Goal: Task Accomplishment & Management: Complete application form

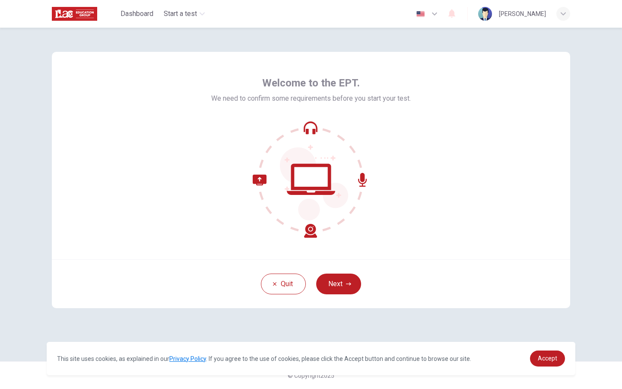
click at [348, 275] on button "Next" at bounding box center [338, 283] width 45 height 21
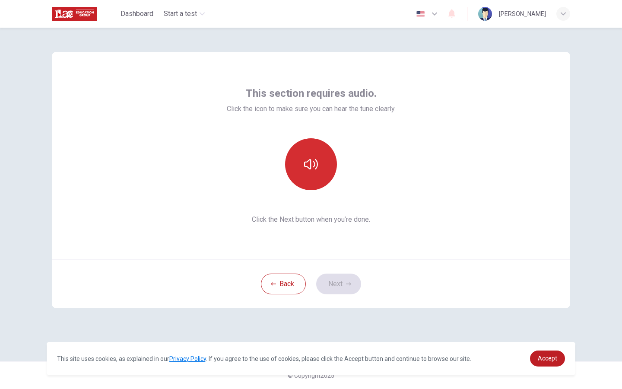
click at [316, 176] on button "button" at bounding box center [311, 164] width 52 height 52
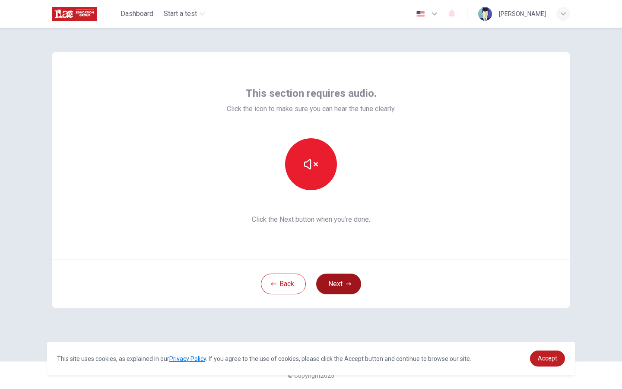
click at [344, 288] on button "Next" at bounding box center [338, 283] width 45 height 21
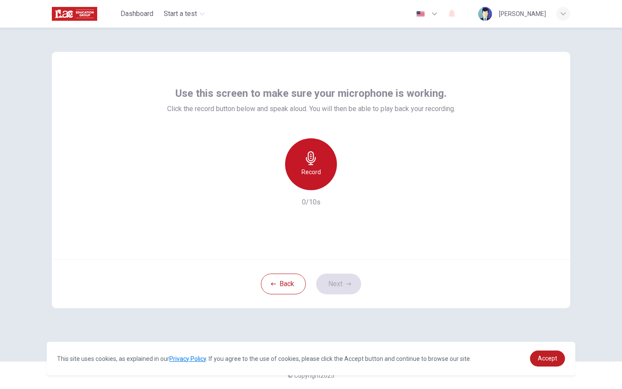
click at [317, 180] on div "Record" at bounding box center [311, 164] width 52 height 52
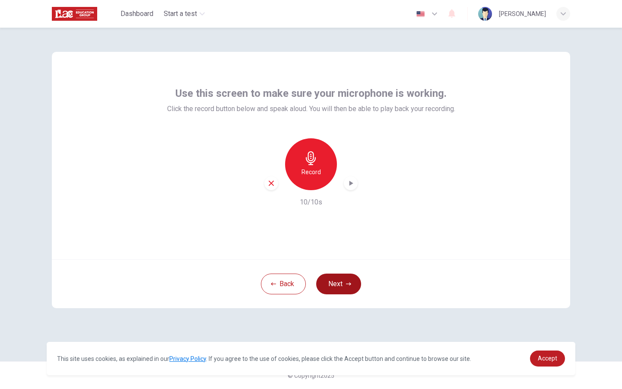
click at [344, 283] on button "Next" at bounding box center [338, 283] width 45 height 21
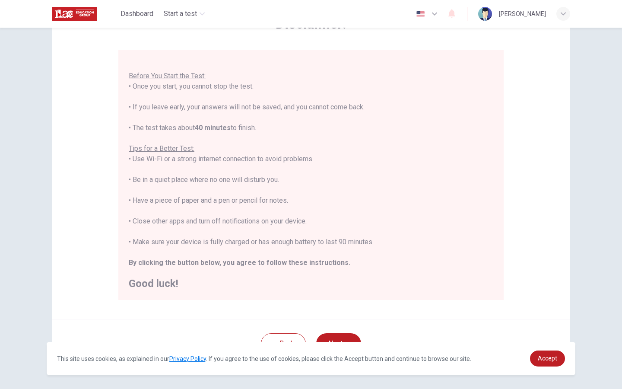
scroll to position [67, 0]
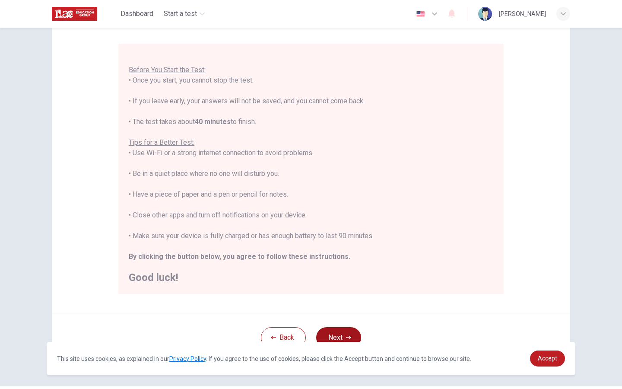
click at [338, 328] on button "Next" at bounding box center [338, 337] width 45 height 21
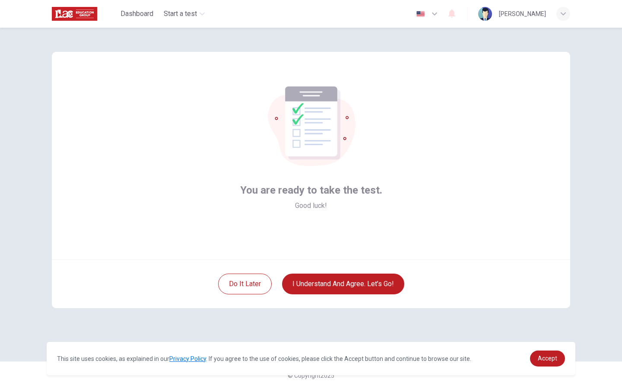
scroll to position [0, 0]
click at [344, 282] on button "I understand and agree. Let’s go!" at bounding box center [343, 283] width 122 height 21
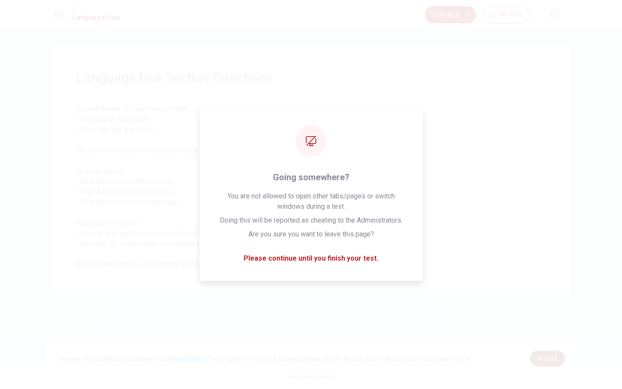
click at [543, 360] on span "Accept" at bounding box center [546, 357] width 19 height 7
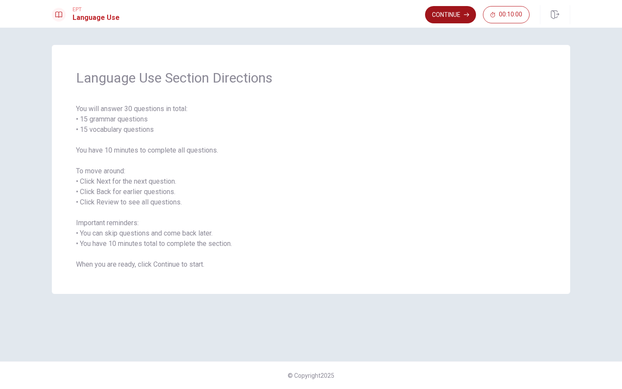
click at [452, 13] on button "Continue" at bounding box center [450, 14] width 51 height 17
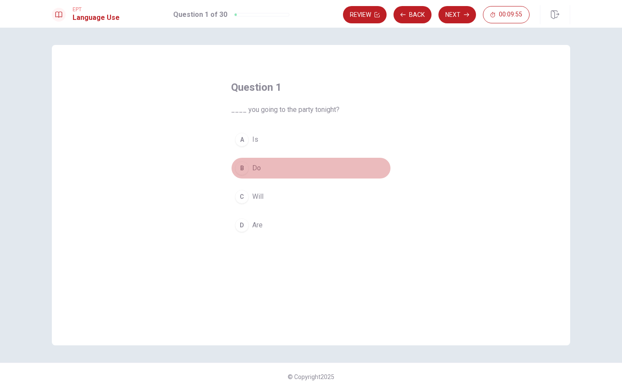
click at [237, 165] on div "B" at bounding box center [242, 168] width 14 height 14
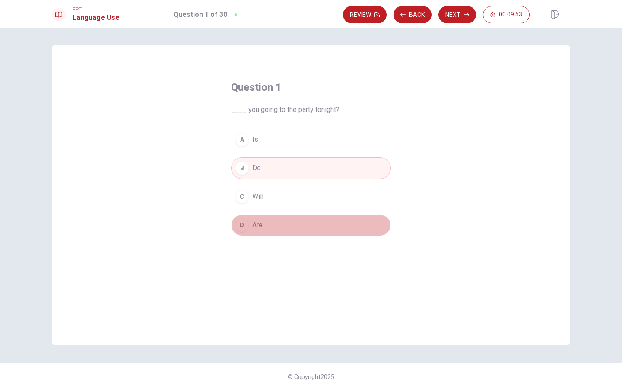
click at [253, 224] on span "Are" at bounding box center [257, 225] width 10 height 10
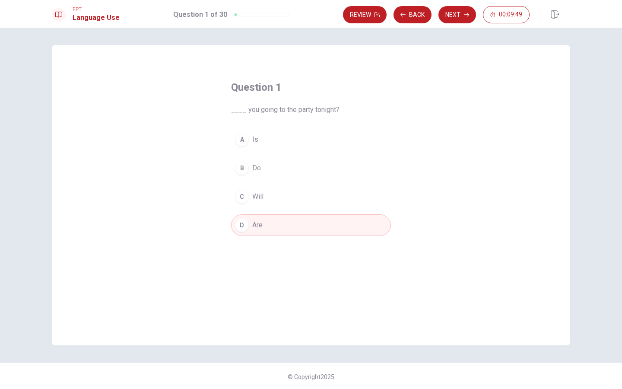
click at [289, 112] on span "____ you going to the party tonight?" at bounding box center [311, 109] width 160 height 10
drag, startPoint x: 338, startPoint y: 107, endPoint x: 216, endPoint y: 106, distance: 122.2
click at [215, 105] on div "Question 1 ____ you going to the party tonight? A Is B Do C Will D Are" at bounding box center [311, 157] width 194 height 183
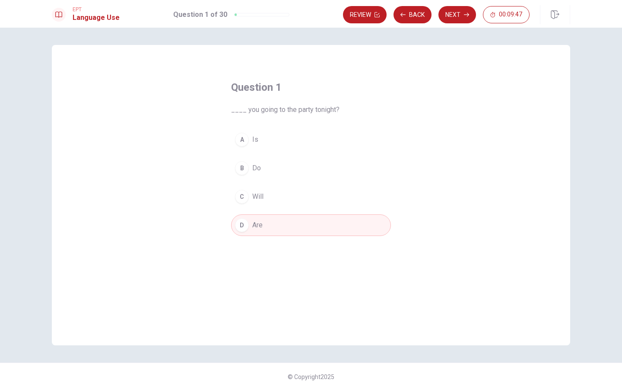
click at [242, 114] on span "____ you going to the party tonight?" at bounding box center [311, 109] width 160 height 10
click at [246, 112] on span "____ you going to the party tonight?" at bounding box center [311, 109] width 160 height 10
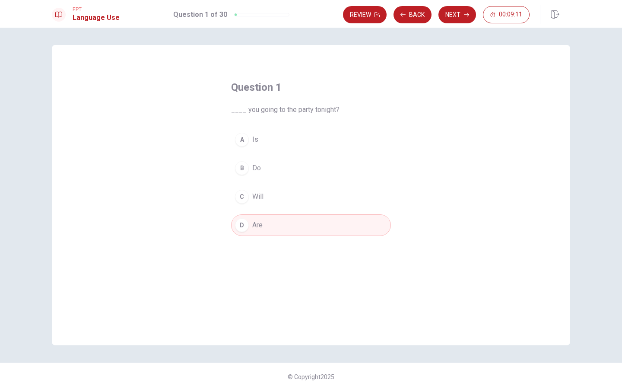
click at [240, 164] on div "B" at bounding box center [242, 168] width 14 height 14
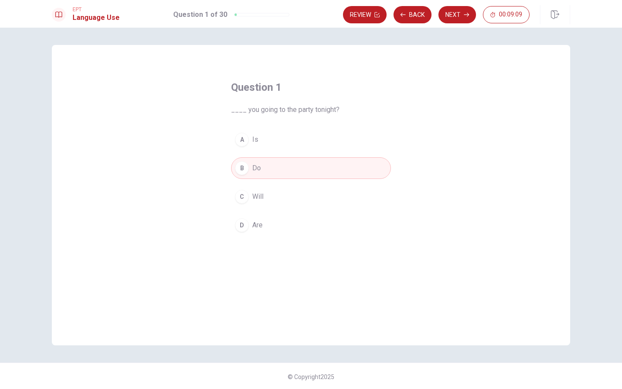
click at [273, 111] on span "____ you going to the party tonight?" at bounding box center [311, 109] width 160 height 10
drag, startPoint x: 336, startPoint y: 108, endPoint x: 232, endPoint y: 109, distance: 103.6
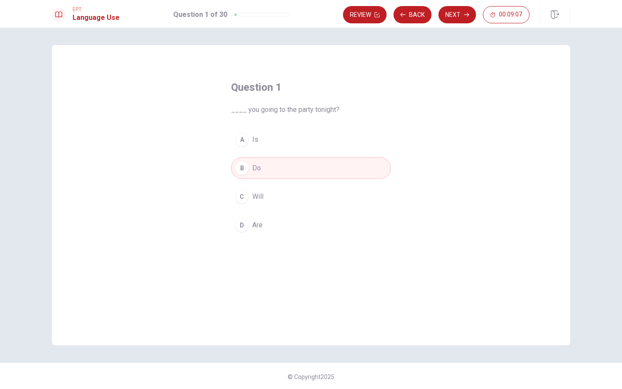
click at [232, 109] on span "____ you going to the party tonight?" at bounding box center [311, 109] width 160 height 10
click at [246, 225] on div "D" at bounding box center [242, 225] width 14 height 14
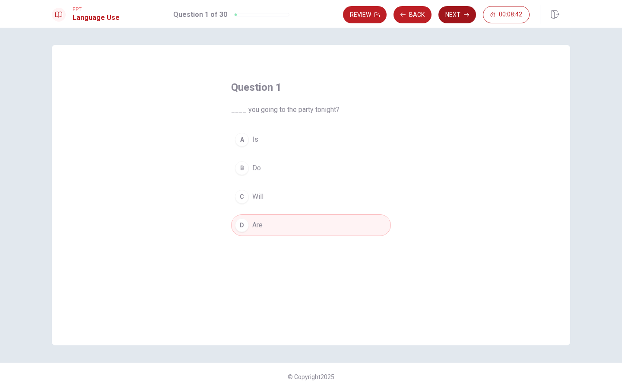
click at [463, 19] on button "Next" at bounding box center [457, 14] width 38 height 17
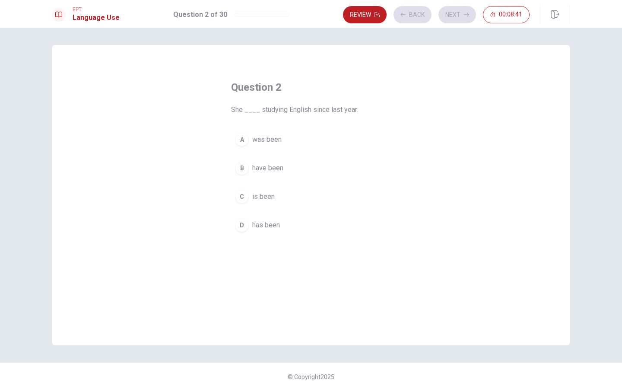
click at [272, 112] on span "She ____ studying English since last year." at bounding box center [311, 109] width 160 height 10
click at [275, 102] on div "Question 2 She ____ studying English since last year." at bounding box center [311, 97] width 160 height 35
click at [284, 111] on span "She ____ studying English since last year." at bounding box center [311, 109] width 160 height 10
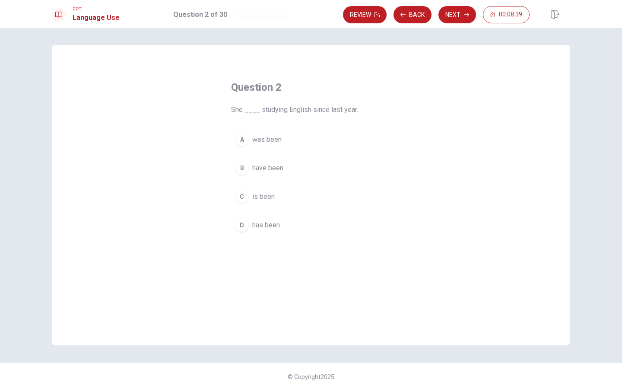
click at [284, 111] on span "She ____ studying English since last year." at bounding box center [311, 109] width 160 height 10
click at [247, 111] on span "She ____ studying English since last year." at bounding box center [311, 109] width 160 height 10
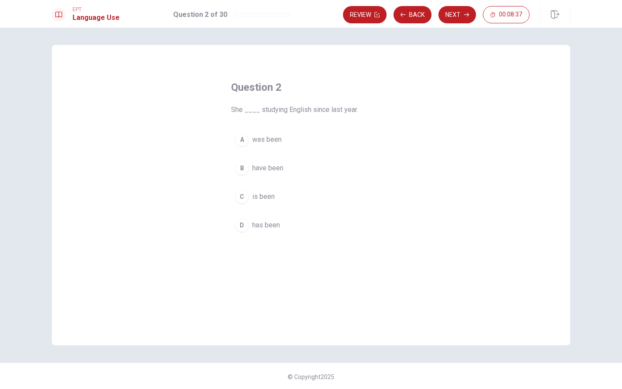
click at [247, 111] on span "She ____ studying English since last year." at bounding box center [311, 109] width 160 height 10
click at [277, 168] on span "have been" at bounding box center [267, 168] width 31 height 10
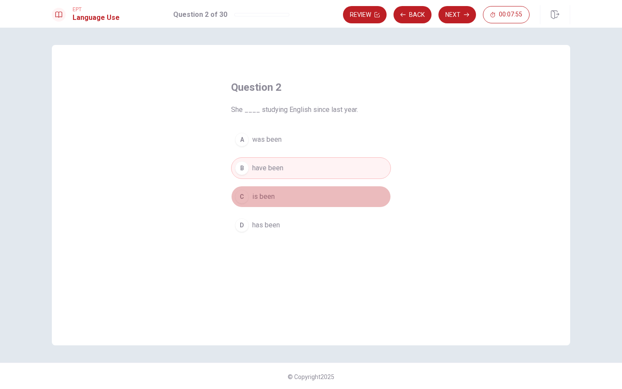
click at [264, 193] on span "is been" at bounding box center [263, 196] width 22 height 10
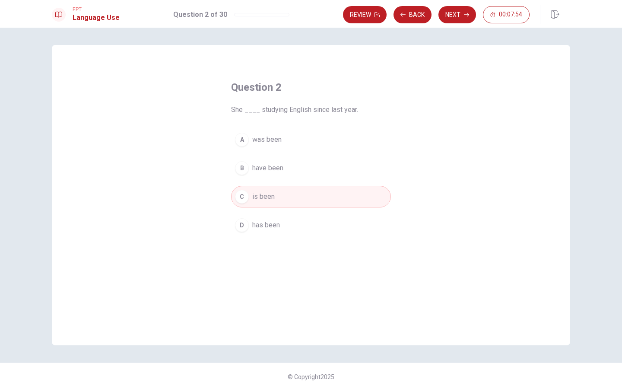
click at [269, 224] on span "has been" at bounding box center [266, 225] width 28 height 10
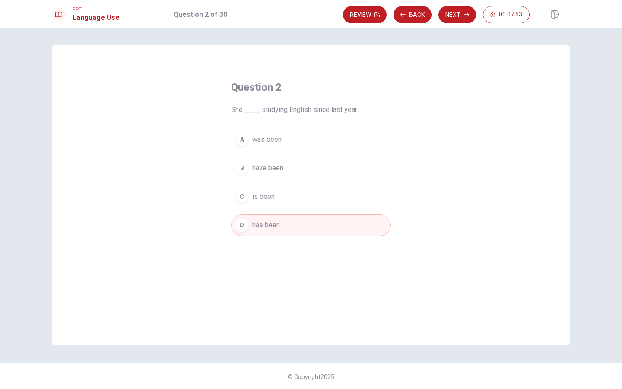
click at [454, 15] on button "Next" at bounding box center [457, 14] width 38 height 17
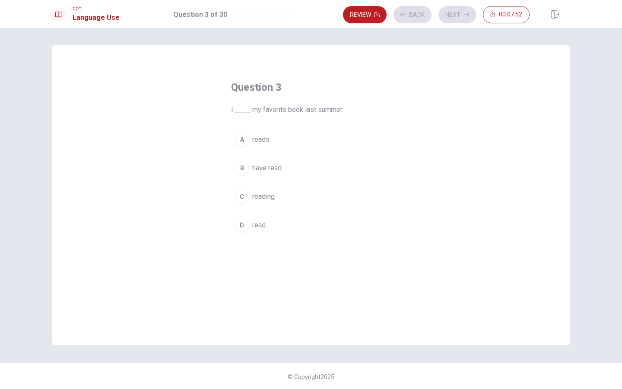
click at [269, 111] on span "I ____ my favorite book last summer." at bounding box center [311, 109] width 160 height 10
click at [281, 108] on span "I ____ my favorite book last summer." at bounding box center [311, 109] width 160 height 10
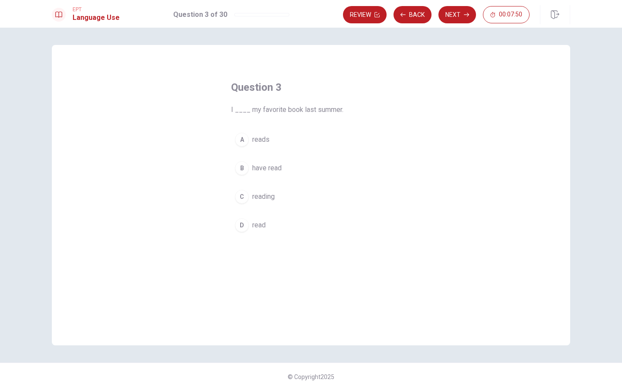
click at [281, 108] on span "I ____ my favorite book last summer." at bounding box center [311, 109] width 160 height 10
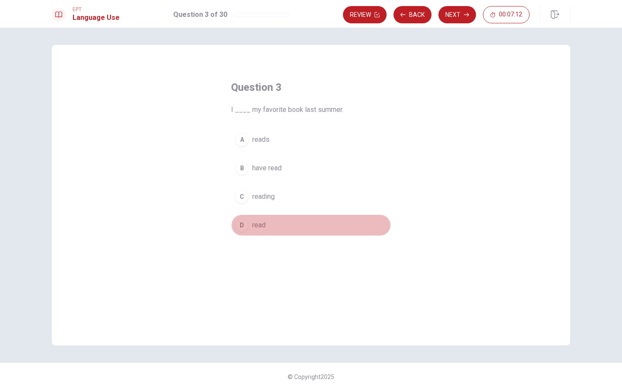
click at [256, 223] on span "read" at bounding box center [258, 225] width 13 height 10
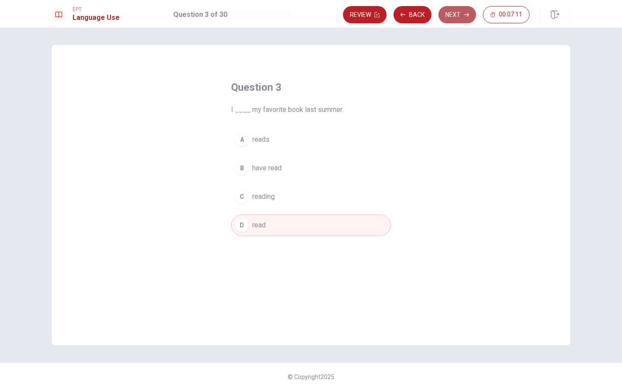
click at [458, 12] on button "Next" at bounding box center [457, 14] width 38 height 17
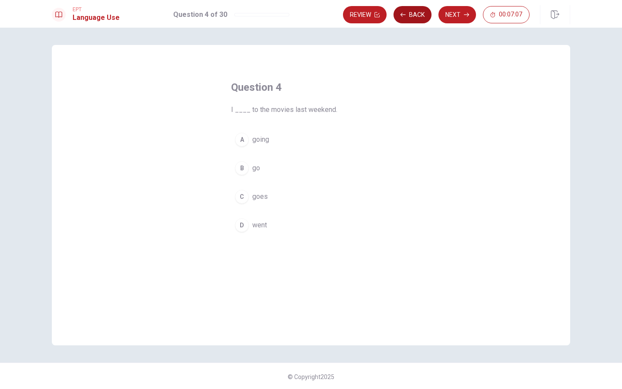
click at [416, 16] on button "Back" at bounding box center [412, 14] width 38 height 17
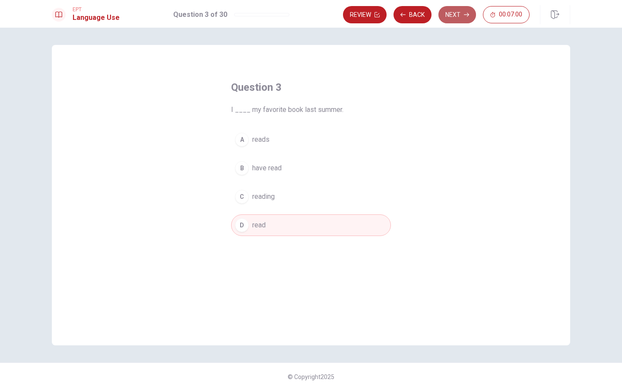
click at [450, 16] on button "Next" at bounding box center [457, 14] width 38 height 17
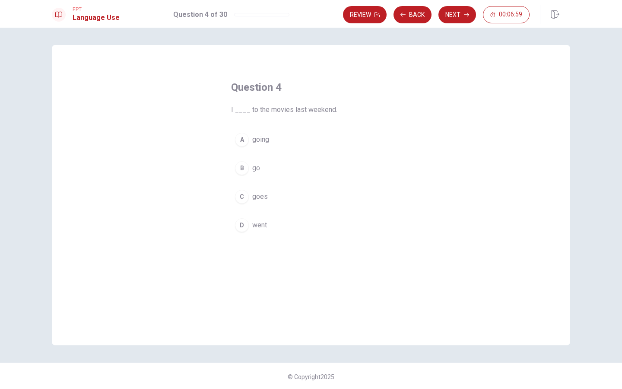
click at [243, 112] on span "I ____ to the movies last weekend." at bounding box center [311, 109] width 160 height 10
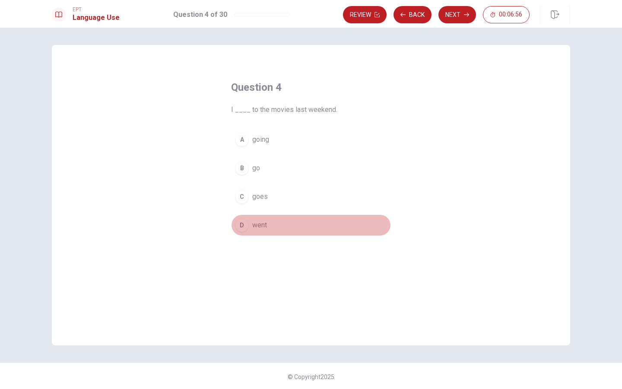
click at [252, 226] on span "went" at bounding box center [259, 225] width 15 height 10
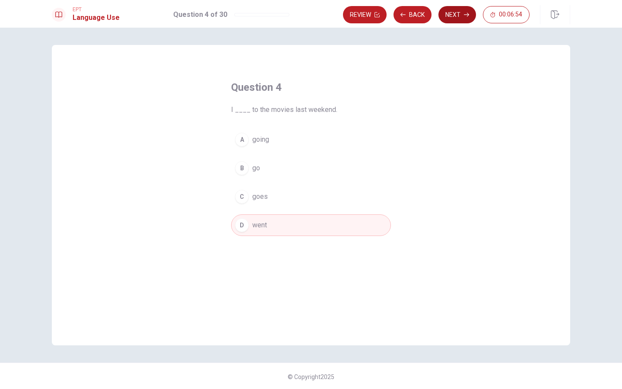
click at [449, 18] on button "Next" at bounding box center [457, 14] width 38 height 17
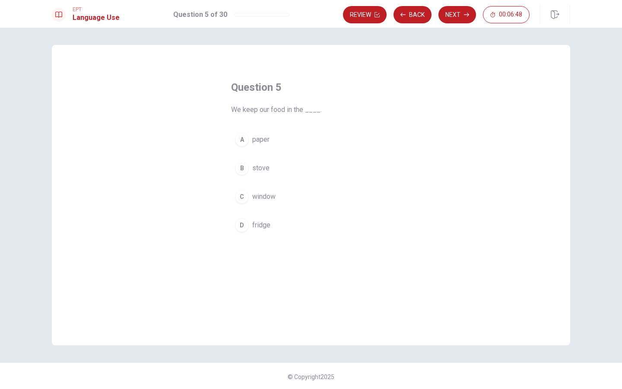
click at [295, 108] on span "We keep our food in the ____." at bounding box center [311, 109] width 160 height 10
drag, startPoint x: 236, startPoint y: 110, endPoint x: 302, endPoint y: 110, distance: 65.6
click at [300, 110] on span "We keep our food in the ____." at bounding box center [311, 109] width 160 height 10
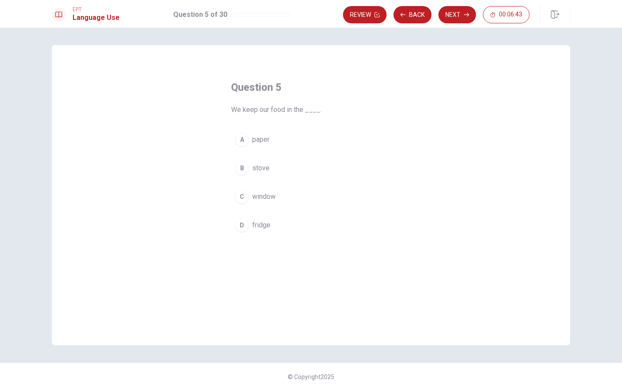
click at [257, 224] on span "fridge" at bounding box center [261, 225] width 18 height 10
click at [456, 15] on button "Next" at bounding box center [457, 14] width 38 height 17
click at [263, 107] on span "We ___ the lights when it is dark." at bounding box center [311, 109] width 160 height 10
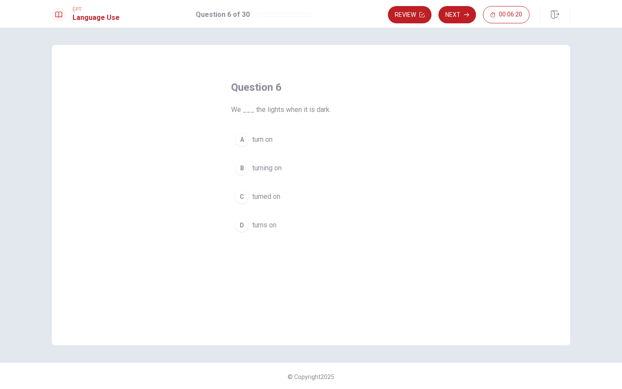
drag, startPoint x: 341, startPoint y: 112, endPoint x: 231, endPoint y: 106, distance: 109.8
click at [231, 106] on span "We ___ the lights when it is dark." at bounding box center [311, 109] width 160 height 10
click at [521, 218] on div "Question 6 We ___ the lights when it is dark. A turn on B turning on C turned o…" at bounding box center [311, 195] width 518 height 300
click at [524, 165] on div "Question 6 We ___ the lights when it is dark. A turn on B turning on C turned o…" at bounding box center [311, 195] width 518 height 300
click at [564, 134] on div "Question 6 We ___ the lights when it is dark. A turn on B turning on C turned o…" at bounding box center [311, 195] width 518 height 300
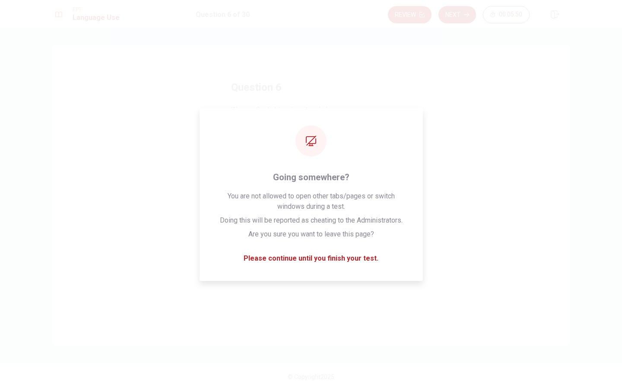
click at [488, 201] on div "Question 6 We ___ the lights when it is dark. A turn on B turning on C turned o…" at bounding box center [311, 195] width 518 height 300
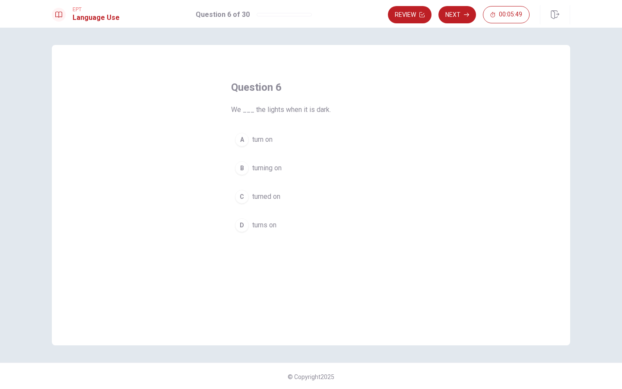
click at [271, 142] on span "turn on" at bounding box center [262, 139] width 20 height 10
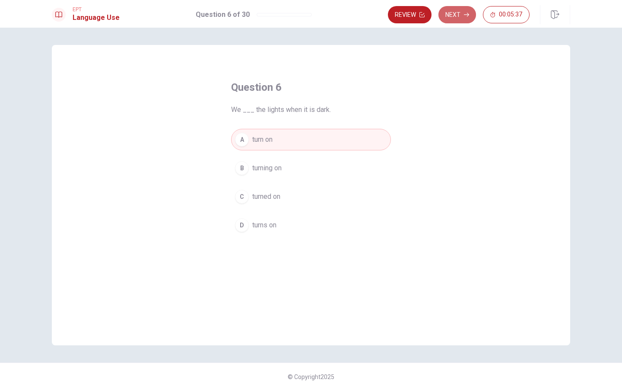
click at [463, 18] on button "Next" at bounding box center [457, 14] width 38 height 17
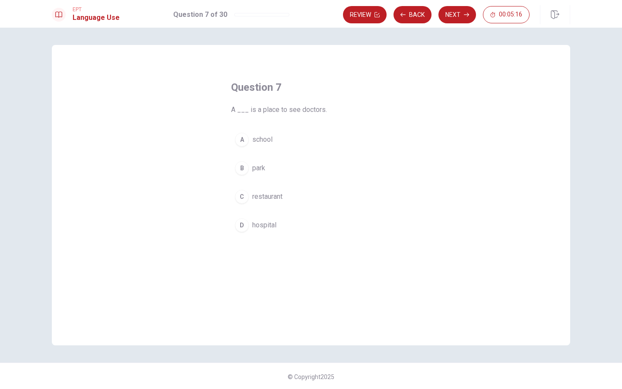
click at [260, 225] on span "hospital" at bounding box center [264, 225] width 24 height 10
click at [459, 18] on button "Next" at bounding box center [457, 14] width 38 height 17
click at [244, 192] on div "C" at bounding box center [242, 197] width 14 height 14
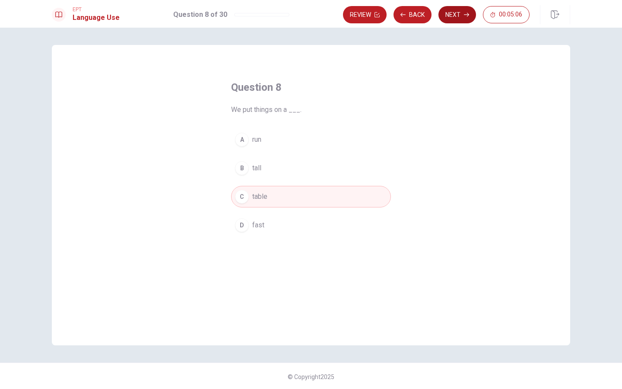
click at [451, 15] on button "Next" at bounding box center [457, 14] width 38 height 17
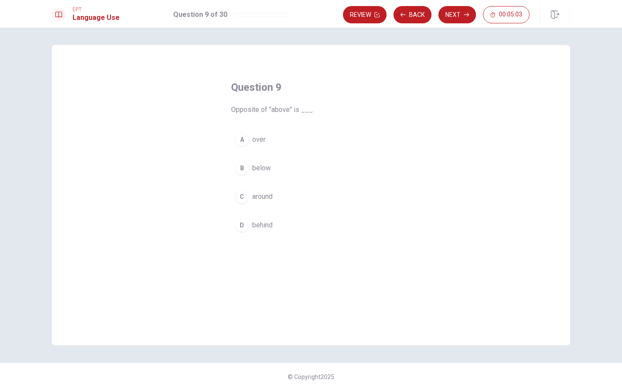
click at [252, 167] on span "below" at bounding box center [261, 168] width 19 height 10
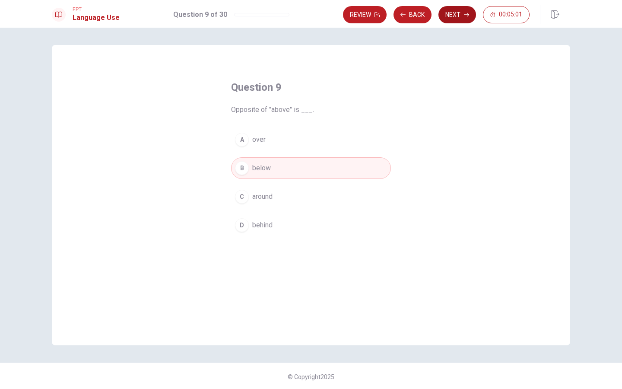
click at [445, 18] on button "Next" at bounding box center [457, 14] width 38 height 17
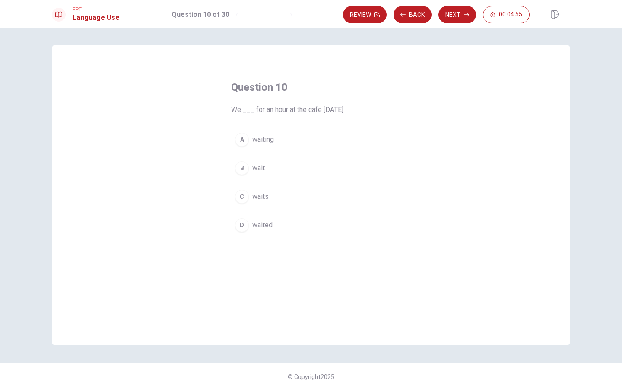
click at [299, 112] on span "We ___ for an hour at the cafe [DATE]." at bounding box center [311, 109] width 160 height 10
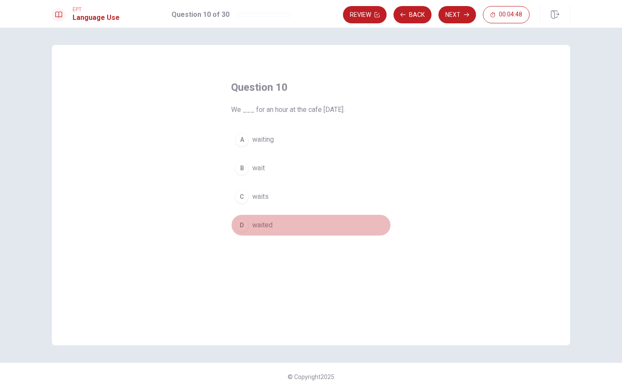
click at [269, 224] on span "waited" at bounding box center [262, 225] width 20 height 10
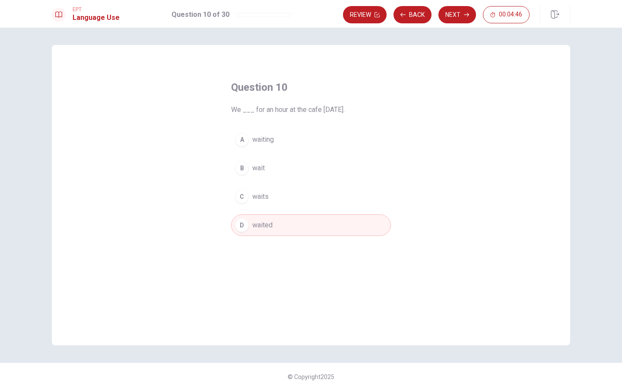
click at [284, 107] on span "We ___ for an hour at the cafe [DATE]." at bounding box center [311, 109] width 160 height 10
drag, startPoint x: 350, startPoint y: 111, endPoint x: 235, endPoint y: 106, distance: 114.9
click at [236, 106] on span "We ___ for an hour at the cafe [DATE]." at bounding box center [311, 109] width 160 height 10
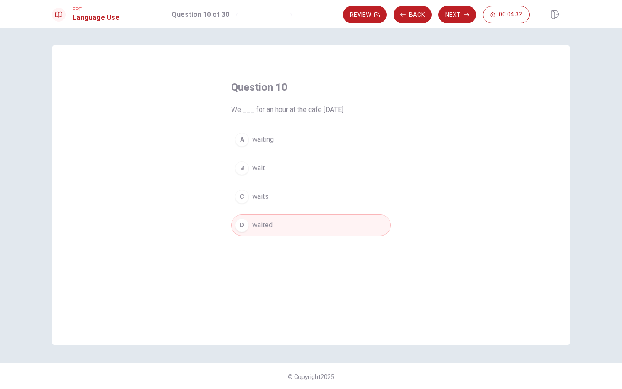
click at [461, 23] on div "Review Back Next 00:04:32" at bounding box center [456, 14] width 227 height 19
click at [462, 18] on button "Next" at bounding box center [457, 14] width 38 height 17
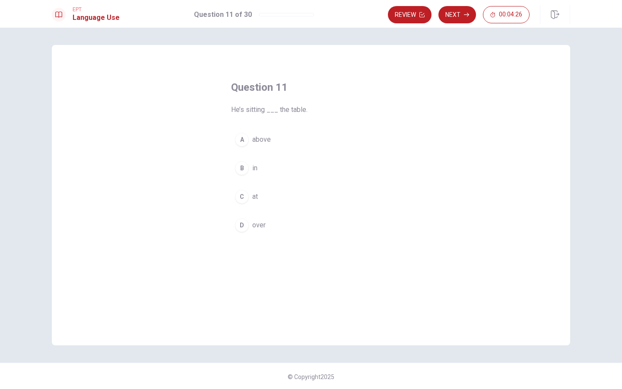
click at [282, 108] on span "He’s sitting ___ the table." at bounding box center [311, 109] width 160 height 10
click at [252, 108] on span "He’s sitting ___ the table." at bounding box center [311, 109] width 160 height 10
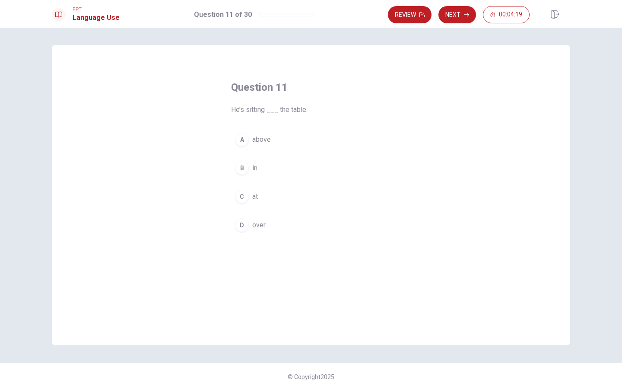
drag, startPoint x: 252, startPoint y: 108, endPoint x: 298, endPoint y: 112, distance: 46.8
click at [298, 112] on span "He’s sitting ___ the table." at bounding box center [311, 109] width 160 height 10
click at [249, 221] on button "D over" at bounding box center [311, 225] width 160 height 22
click at [458, 13] on button "Next" at bounding box center [457, 14] width 38 height 17
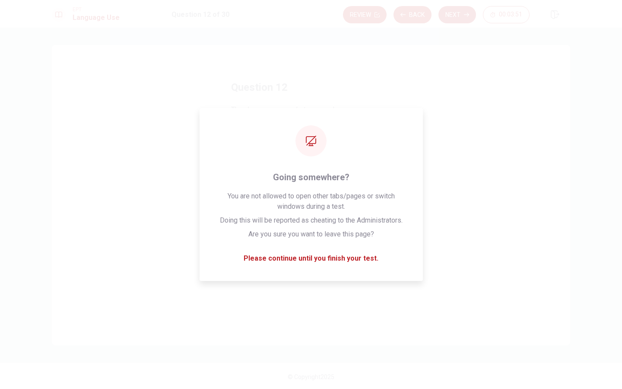
click at [563, 196] on div "Question 12 There’s ___ supermarket near my house. A the B None C an D a" at bounding box center [311, 195] width 518 height 300
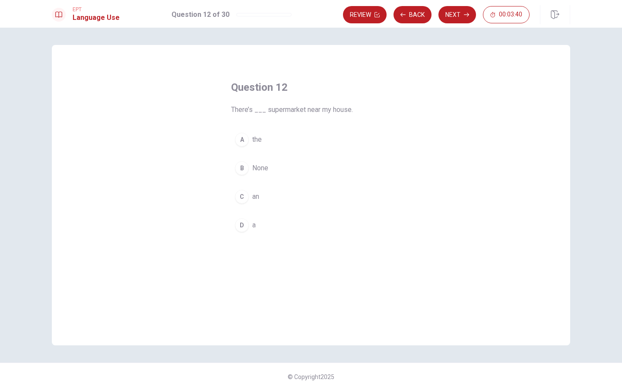
click at [442, 199] on div "Question 12 There’s ___ supermarket near my house. A the B None C an D a" at bounding box center [311, 195] width 518 height 300
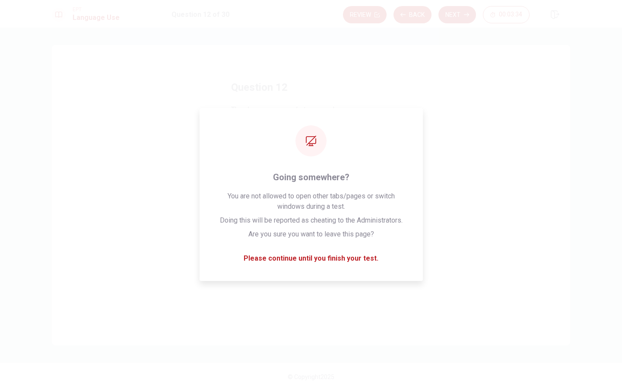
drag, startPoint x: 491, startPoint y: 230, endPoint x: 446, endPoint y: 216, distance: 47.3
click at [491, 230] on div "Question 12 There’s ___ supermarket near my house. A the B None C an D a" at bounding box center [311, 195] width 518 height 300
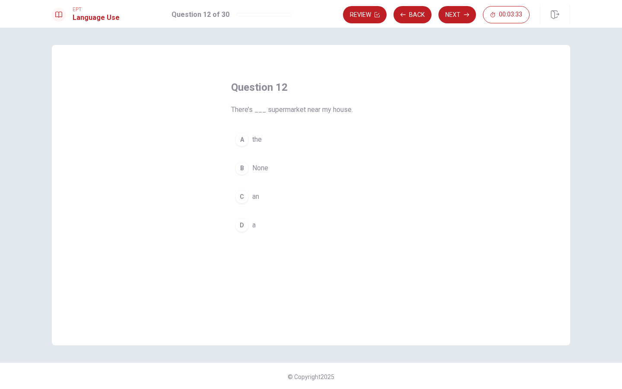
click at [236, 229] on div "D" at bounding box center [242, 225] width 14 height 14
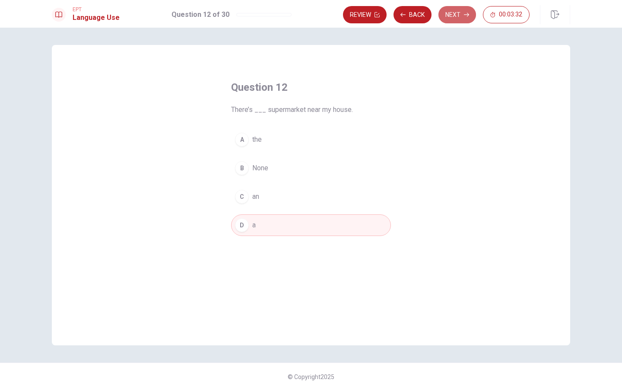
drag, startPoint x: 443, startPoint y: 15, endPoint x: 439, endPoint y: 18, distance: 5.0
click at [443, 15] on button "Next" at bounding box center [457, 14] width 38 height 17
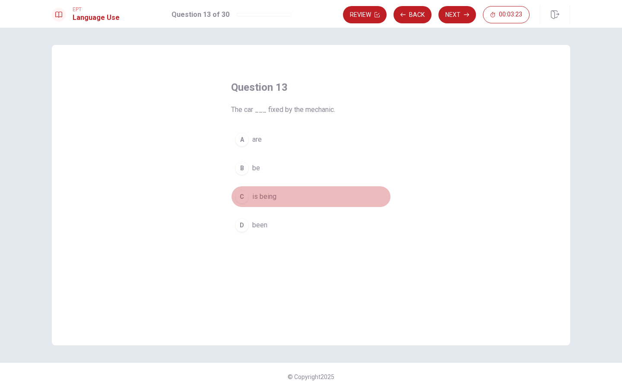
click at [256, 202] on button "C is being" at bounding box center [311, 197] width 160 height 22
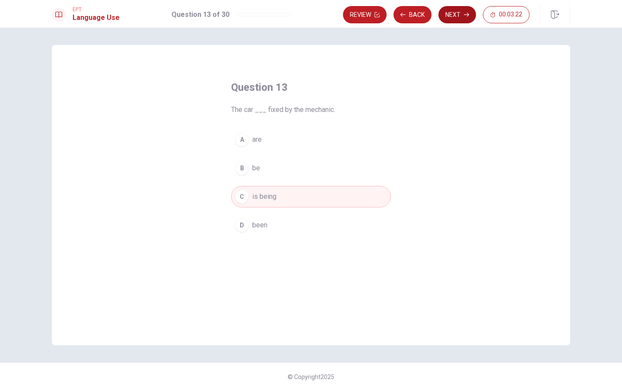
click at [449, 14] on button "Next" at bounding box center [457, 14] width 38 height 17
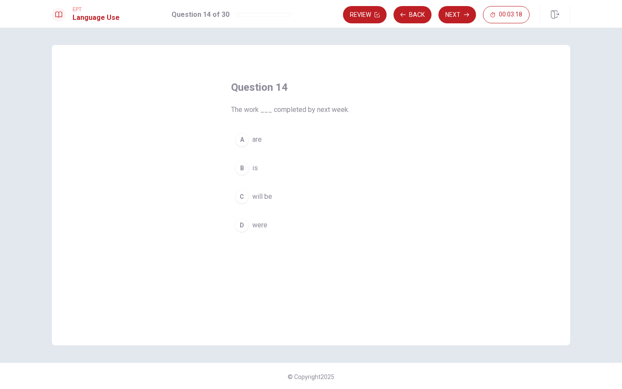
click at [246, 168] on button "B is" at bounding box center [311, 168] width 160 height 22
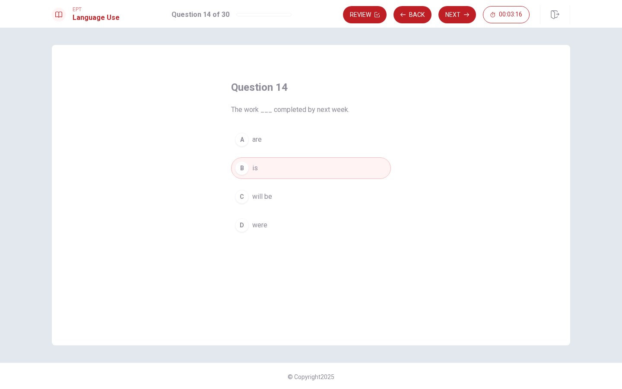
drag, startPoint x: 278, startPoint y: 192, endPoint x: 281, endPoint y: 188, distance: 5.2
click at [278, 192] on button "C will be" at bounding box center [311, 197] width 160 height 22
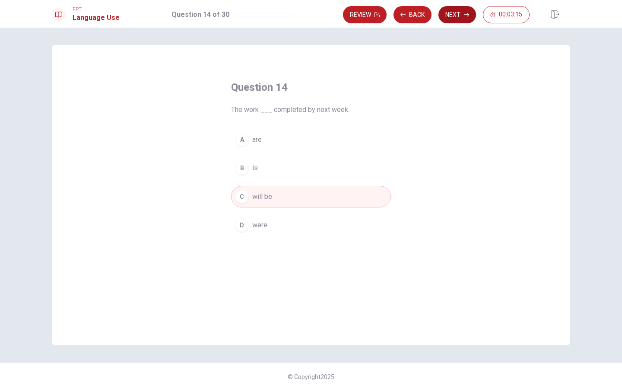
click at [460, 9] on button "Next" at bounding box center [457, 14] width 38 height 17
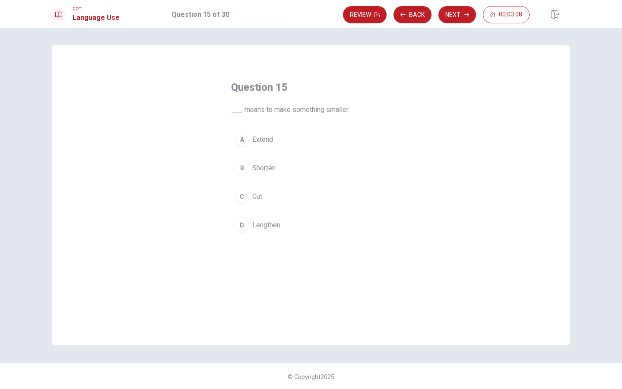
click at [260, 171] on span "Shorten" at bounding box center [263, 168] width 23 height 10
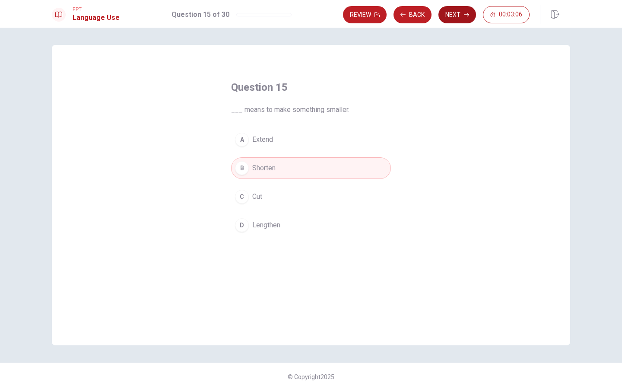
click at [454, 15] on button "Next" at bounding box center [457, 14] width 38 height 17
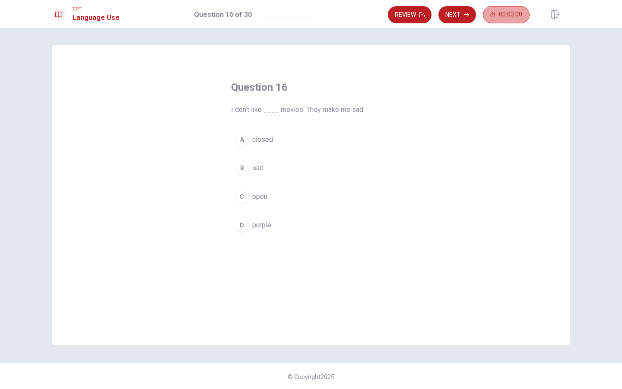
click at [511, 16] on span "00:03:00" at bounding box center [510, 14] width 23 height 7
click at [271, 110] on span "I don’t like ____ movies. They make me sad." at bounding box center [311, 109] width 160 height 10
click at [527, 23] on div "Review Next" at bounding box center [501, 14] width 137 height 19
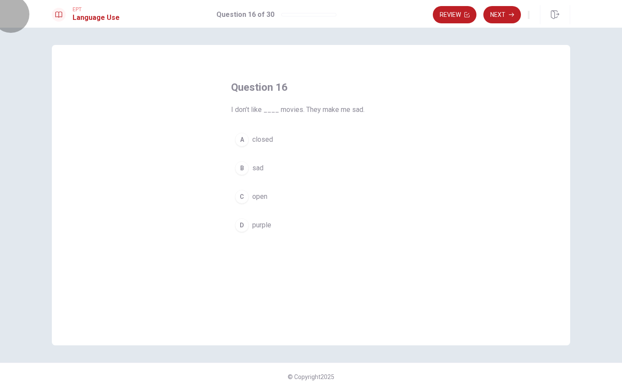
click at [528, 19] on button "button" at bounding box center [529, 15] width 2 height 8
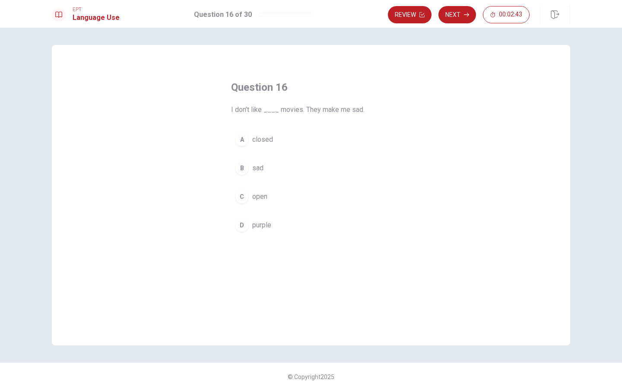
click at [258, 167] on span "sad" at bounding box center [257, 168] width 11 height 10
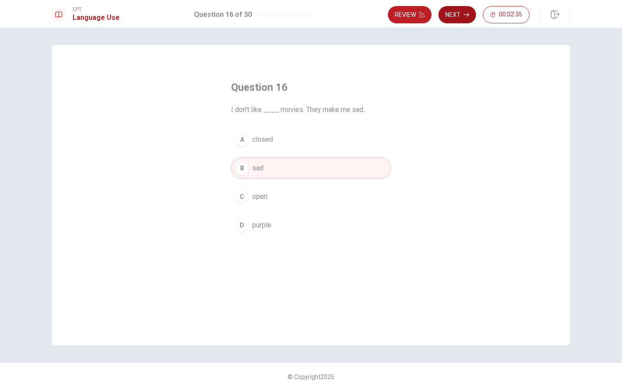
click at [465, 16] on icon "button" at bounding box center [466, 14] width 5 height 5
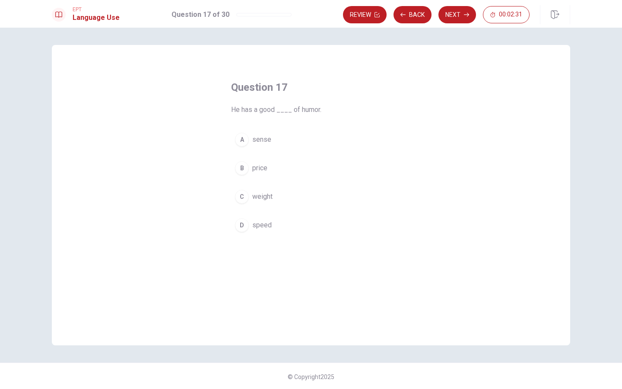
click at [262, 137] on span "sense" at bounding box center [261, 139] width 19 height 10
click at [452, 16] on button "Next" at bounding box center [457, 14] width 38 height 17
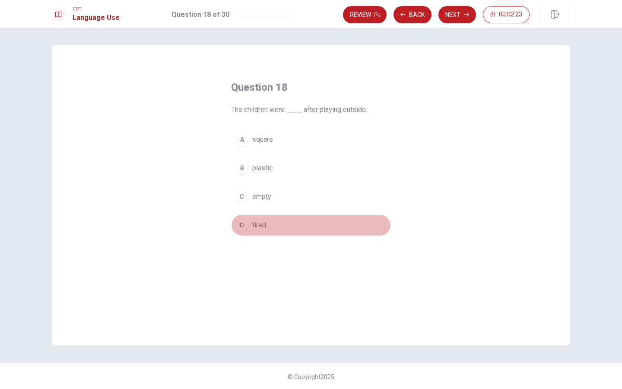
click at [257, 226] on span "tired" at bounding box center [259, 225] width 14 height 10
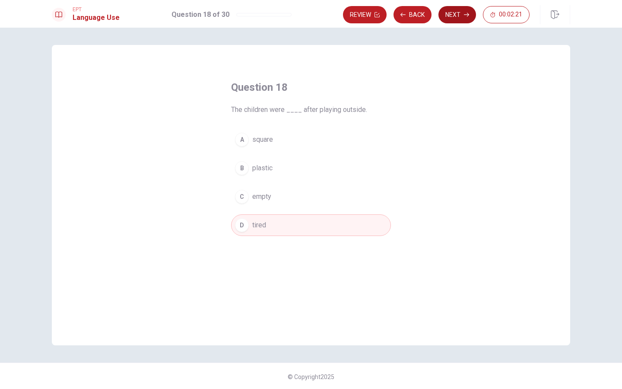
click at [462, 19] on button "Next" at bounding box center [457, 14] width 38 height 17
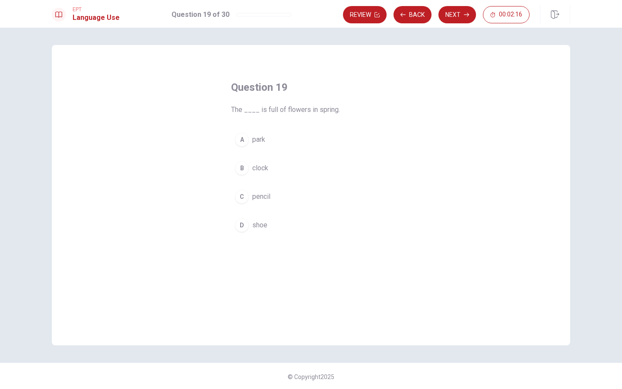
click at [320, 107] on span "The ____ is full of flowers in spring." at bounding box center [311, 109] width 160 height 10
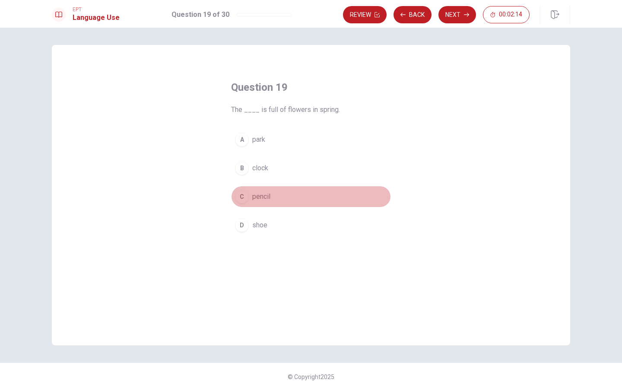
click at [261, 191] on span "pencil" at bounding box center [261, 196] width 18 height 10
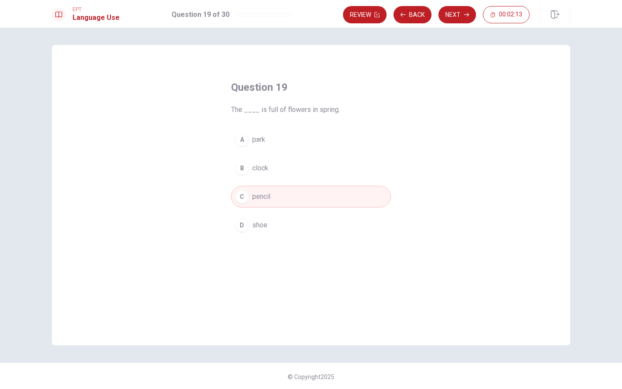
click at [276, 143] on button "A park" at bounding box center [311, 140] width 160 height 22
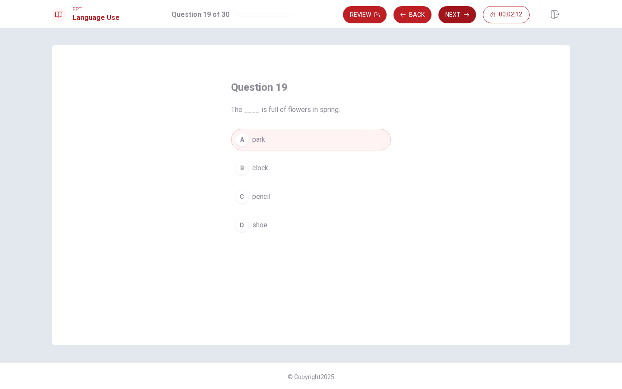
click at [461, 12] on button "Next" at bounding box center [457, 14] width 38 height 17
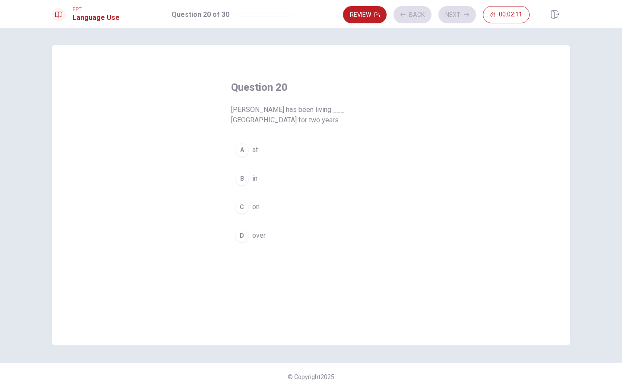
click at [224, 112] on div "Question 20 [PERSON_NAME] has been living ___ [GEOGRAPHIC_DATA] for two years. …" at bounding box center [311, 162] width 194 height 193
click at [250, 107] on span "[PERSON_NAME] has been living ___ [GEOGRAPHIC_DATA] for two years." at bounding box center [311, 114] width 160 height 21
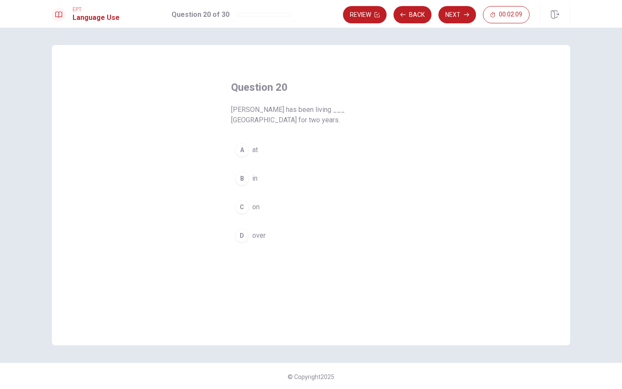
click at [261, 169] on button "B in" at bounding box center [311, 179] width 160 height 22
click at [453, 19] on button "Next" at bounding box center [457, 14] width 38 height 17
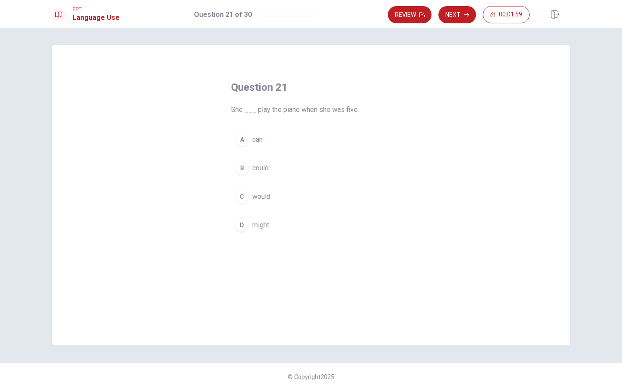
click at [277, 141] on button "A can" at bounding box center [311, 140] width 160 height 22
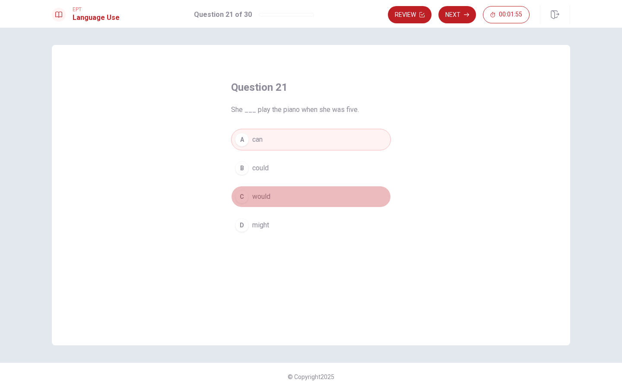
click at [283, 192] on button "C would" at bounding box center [311, 197] width 160 height 22
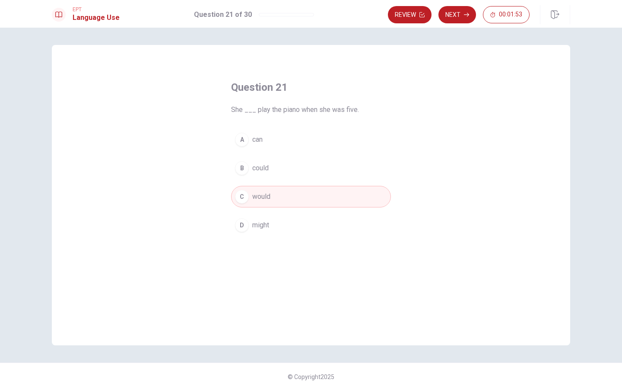
click at [274, 145] on button "A can" at bounding box center [311, 140] width 160 height 22
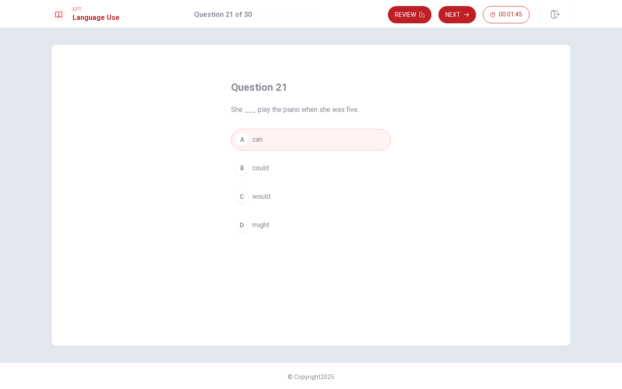
drag, startPoint x: 227, startPoint y: 109, endPoint x: 271, endPoint y: 111, distance: 44.1
click at [276, 111] on div "Question 21 She ___ play the piano when she was five. A can B could C would D m…" at bounding box center [311, 157] width 194 height 183
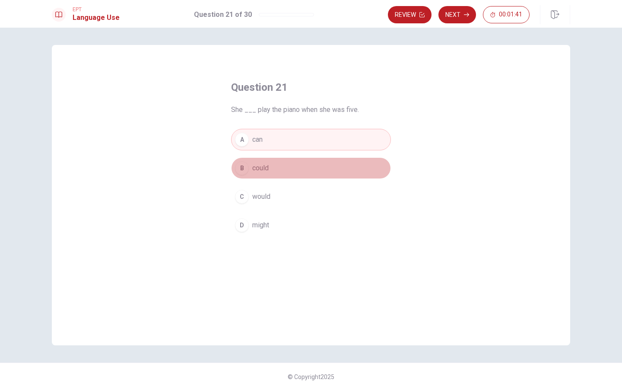
click at [273, 167] on button "B could" at bounding box center [311, 168] width 160 height 22
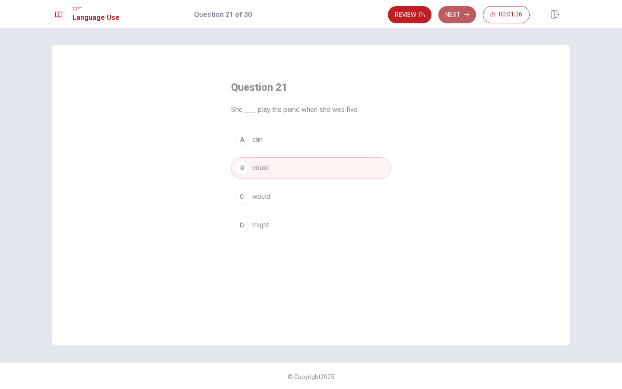
click at [453, 17] on button "Next" at bounding box center [457, 14] width 38 height 17
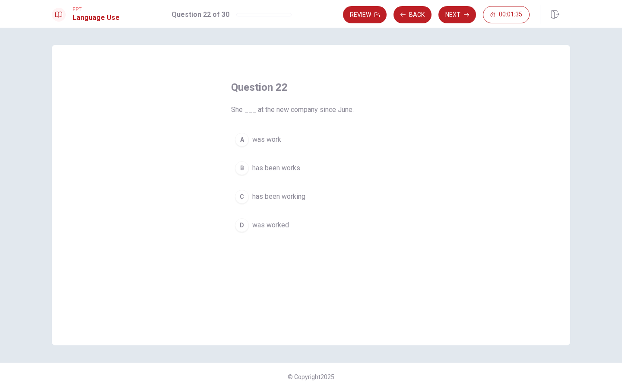
click at [240, 111] on span "She ___ at the new company since June." at bounding box center [311, 109] width 160 height 10
drag, startPoint x: 274, startPoint y: 221, endPoint x: 283, endPoint y: 216, distance: 10.8
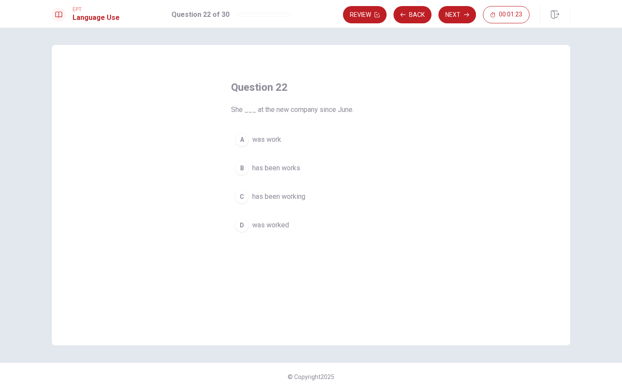
click at [273, 221] on span "was worked" at bounding box center [270, 225] width 37 height 10
click at [460, 11] on button "Next" at bounding box center [457, 14] width 38 height 17
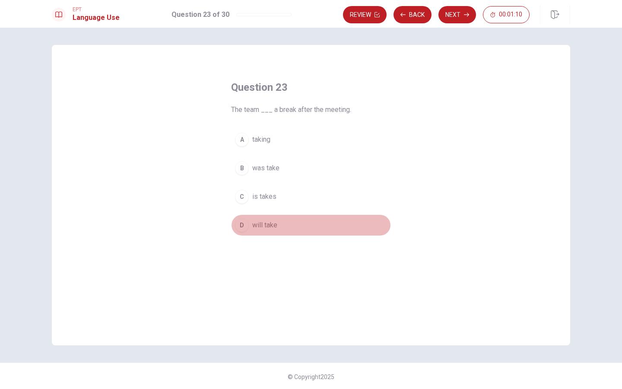
click at [264, 228] on span "will take" at bounding box center [264, 225] width 25 height 10
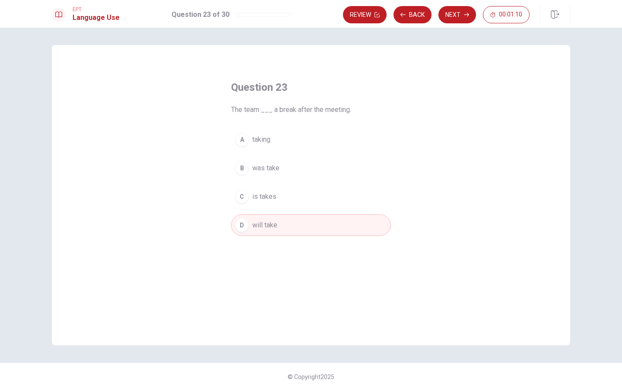
click at [457, 15] on button "Next" at bounding box center [457, 14] width 38 height 17
click at [276, 196] on span "have reads" at bounding box center [268, 196] width 33 height 10
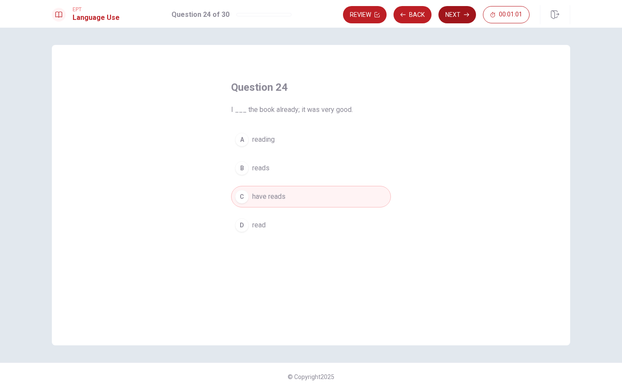
click at [462, 9] on button "Next" at bounding box center [457, 14] width 38 height 17
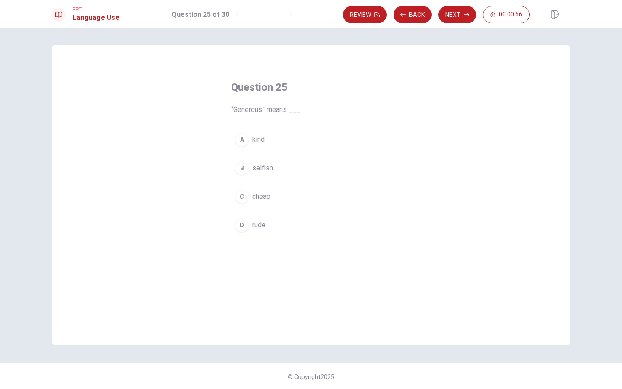
click at [269, 169] on span "selfish" at bounding box center [262, 168] width 21 height 10
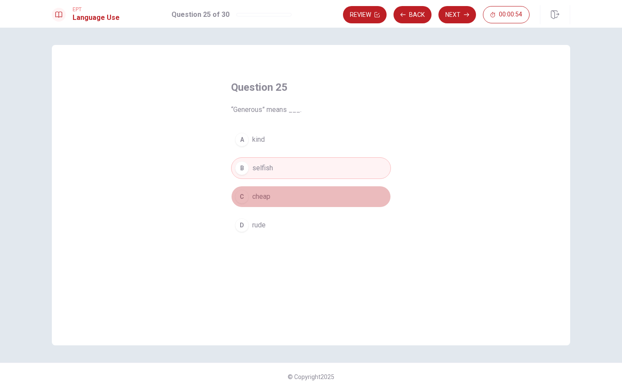
click at [259, 202] on button "C cheap" at bounding box center [311, 197] width 160 height 22
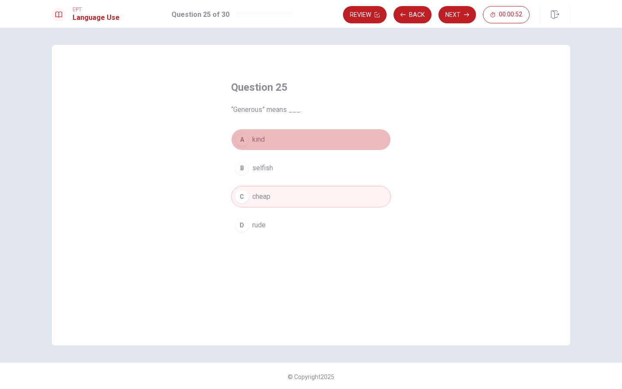
click at [257, 136] on span "kind" at bounding box center [258, 139] width 13 height 10
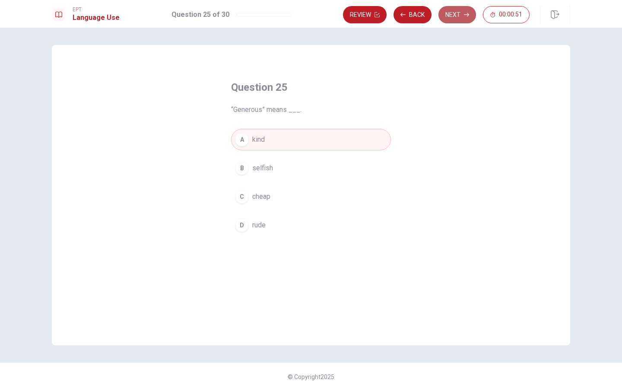
click at [453, 19] on button "Next" at bounding box center [457, 14] width 38 height 17
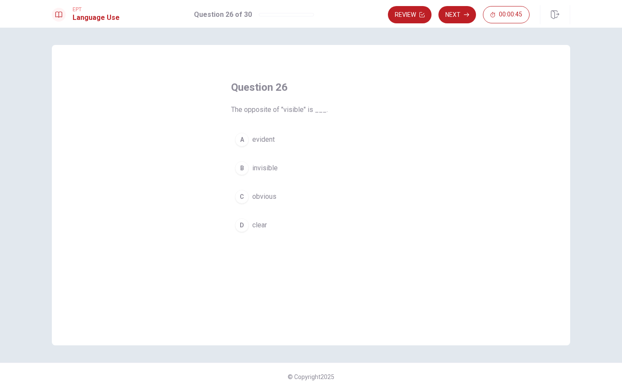
click at [268, 171] on span "invisible" at bounding box center [264, 168] width 25 height 10
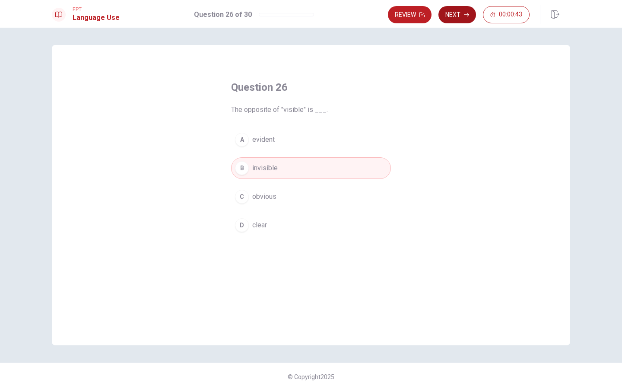
click at [466, 16] on icon "button" at bounding box center [466, 14] width 5 height 5
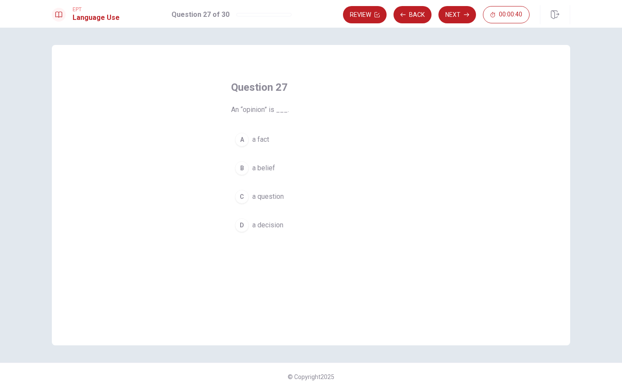
click at [267, 140] on span "a fact" at bounding box center [260, 139] width 17 height 10
click at [271, 224] on span "a decision" at bounding box center [267, 225] width 31 height 10
click at [271, 167] on span "a belief" at bounding box center [263, 168] width 23 height 10
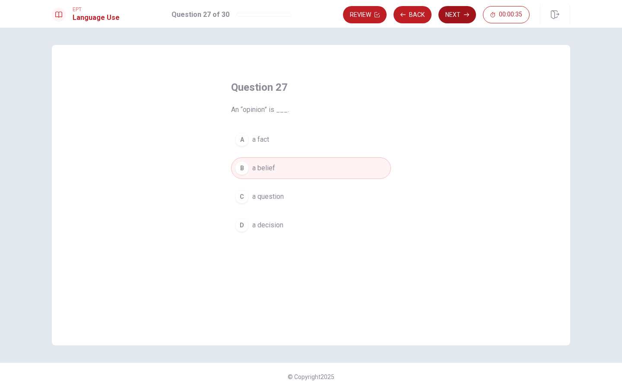
click at [452, 16] on button "Next" at bounding box center [457, 14] width 38 height 17
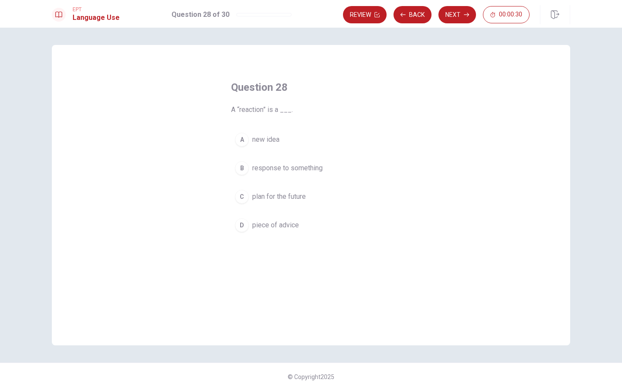
click at [301, 171] on span "response to something" at bounding box center [287, 168] width 70 height 10
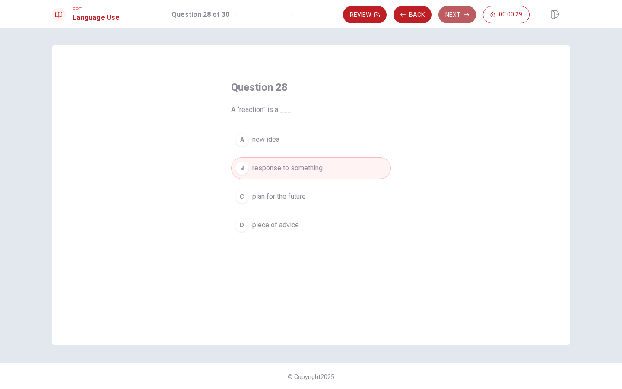
click at [461, 20] on button "Next" at bounding box center [457, 14] width 38 height 17
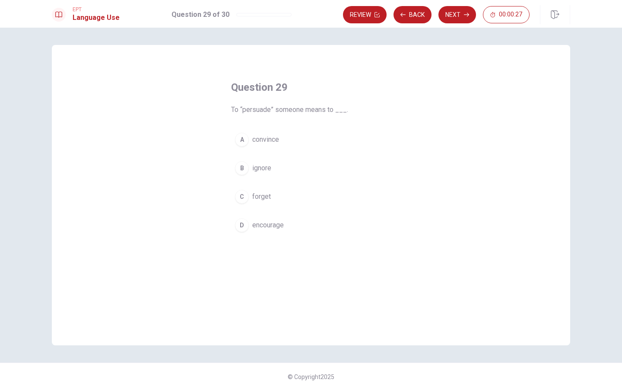
click at [271, 138] on span "convince" at bounding box center [265, 139] width 27 height 10
click at [451, 11] on button "Next" at bounding box center [457, 14] width 38 height 17
click at [277, 139] on span "were walking" at bounding box center [272, 139] width 40 height 10
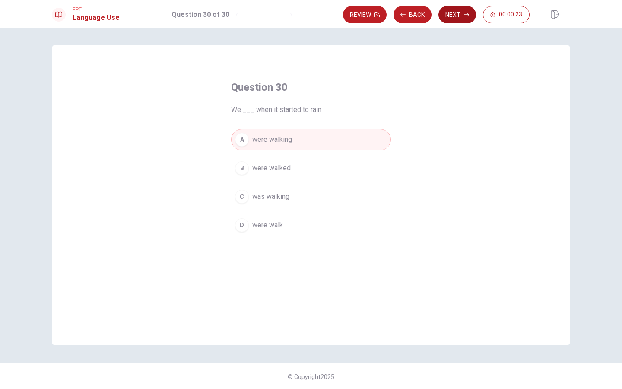
click at [441, 15] on button "Next" at bounding box center [457, 14] width 38 height 17
drag, startPoint x: 260, startPoint y: 277, endPoint x: 256, endPoint y: 278, distance: 4.8
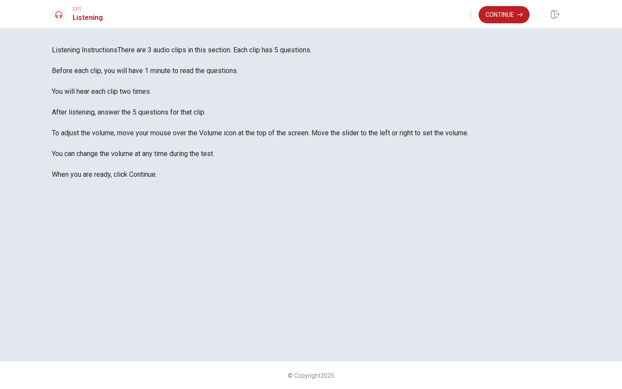
click at [468, 117] on span "There are 3 audio clips in this section. Each clip has 5 questions. Before each…" at bounding box center [260, 112] width 417 height 133
click at [511, 14] on button "Continue" at bounding box center [503, 14] width 51 height 17
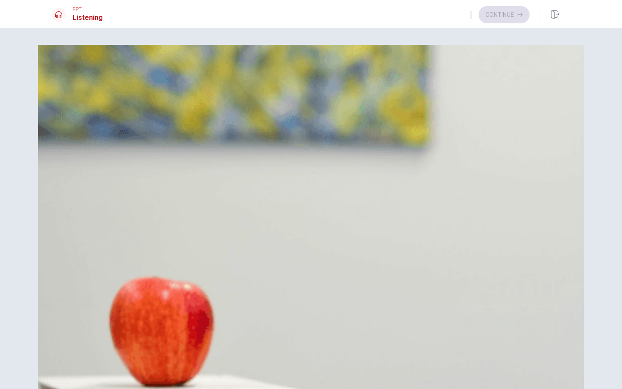
drag, startPoint x: 274, startPoint y: 89, endPoint x: 348, endPoint y: 142, distance: 91.6
click at [345, 138] on div "Question 1 How does the woman respond to the man’s offer of help? A She asks fo…" at bounding box center [311, 108] width 518 height 107
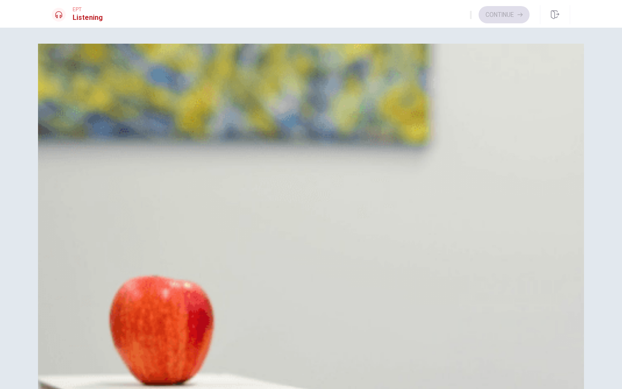
drag, startPoint x: 275, startPoint y: 87, endPoint x: 340, endPoint y: 155, distance: 94.0
click at [340, 155] on div "Question 1 How does the woman respond to the man’s offer of help? A She asks fo…" at bounding box center [311, 107] width 518 height 107
drag, startPoint x: 87, startPoint y: 122, endPoint x: 100, endPoint y: 122, distance: 13.0
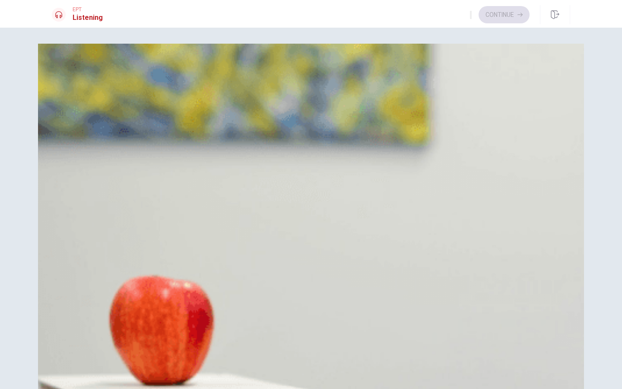
drag, startPoint x: 369, startPoint y: 161, endPoint x: 365, endPoint y: 158, distance: 4.9
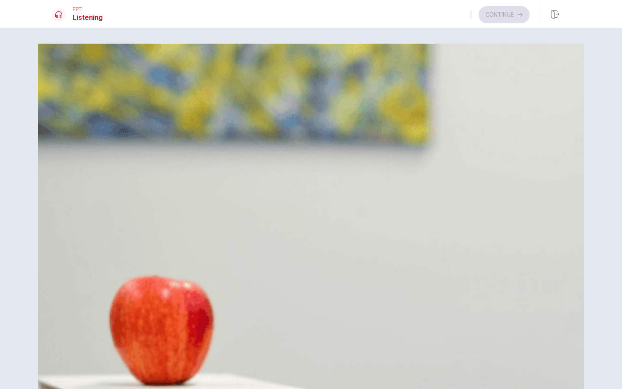
click at [70, 243] on div "C" at bounding box center [63, 236] width 14 height 14
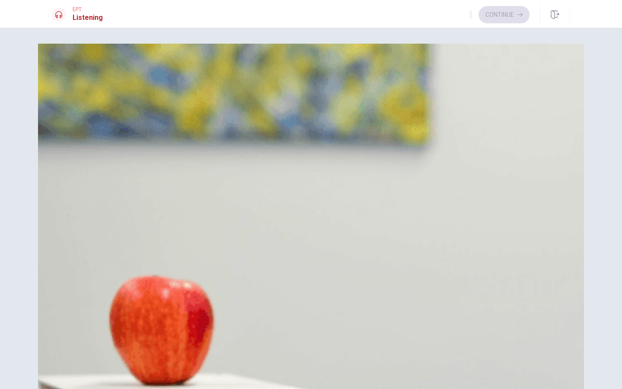
scroll to position [385, 0]
click at [107, 338] on span "The visuals" at bounding box center [90, 343] width 35 height 10
click at [119, 155] on span "She thanks him" at bounding box center [96, 150] width 46 height 10
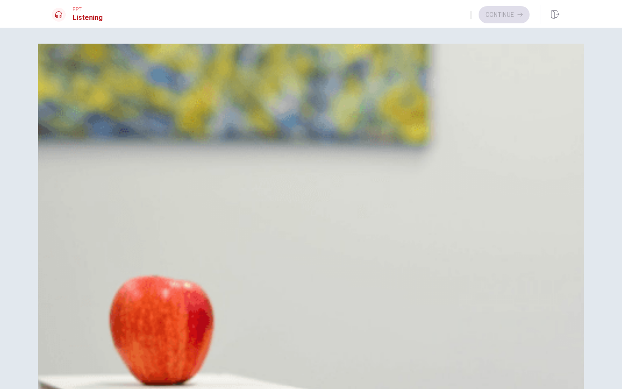
drag, startPoint x: 152, startPoint y: 123, endPoint x: 119, endPoint y: 122, distance: 32.8
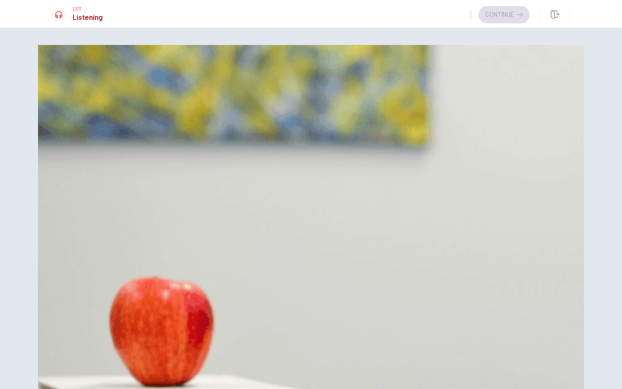
scroll to position [189, 0]
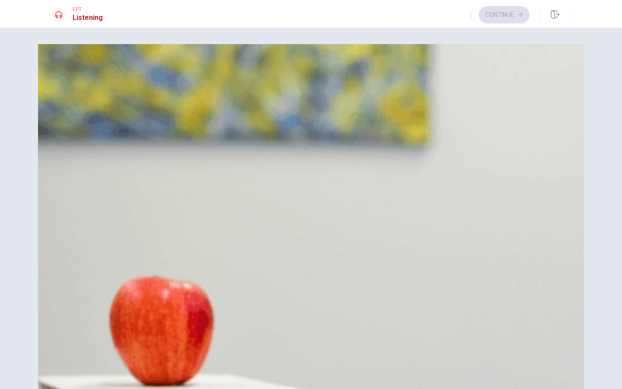
scroll to position [1, 0]
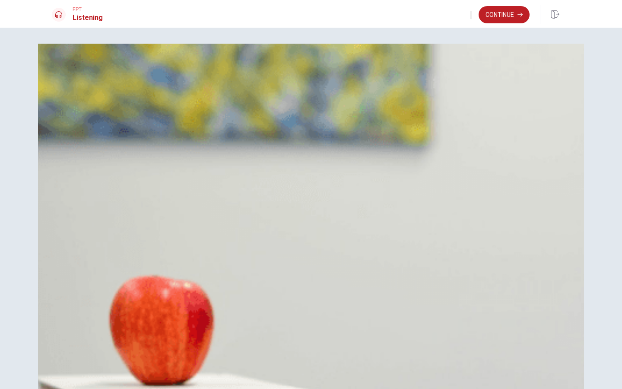
click at [501, 22] on button "Continue" at bounding box center [503, 14] width 51 height 17
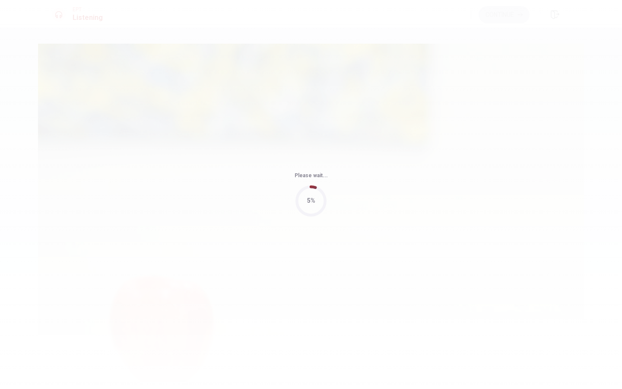
type input "93"
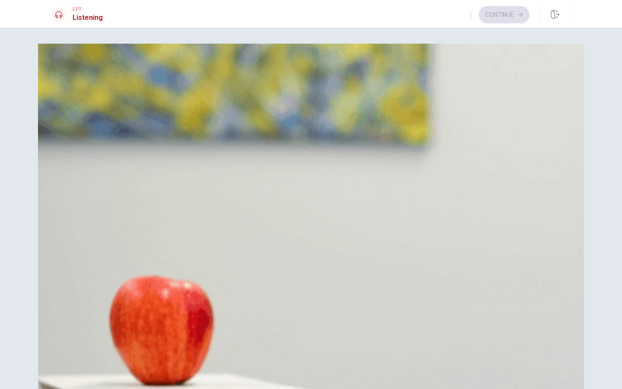
scroll to position [805, 0]
drag, startPoint x: 322, startPoint y: 240, endPoint x: 326, endPoint y: 231, distance: 9.5
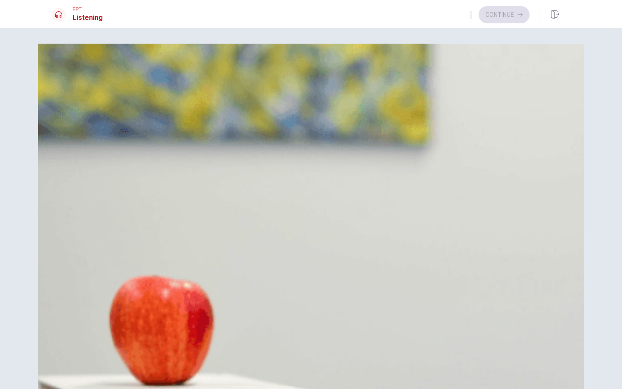
click at [131, 209] on span "Having more space" at bounding box center [102, 214] width 58 height 10
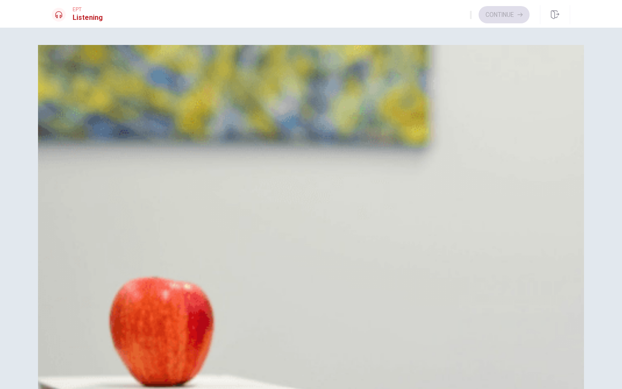
scroll to position [0, 0]
click at [86, 135] on span "Two" at bounding box center [79, 130] width 13 height 10
click at [330, 312] on button "B Negotiate the rent" at bounding box center [311, 323] width 518 height 22
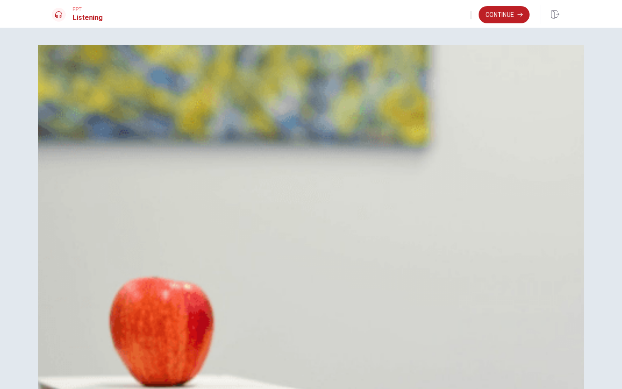
click at [300, 119] on button "B Four" at bounding box center [311, 109] width 518 height 22
click at [307, 141] on button "C Two" at bounding box center [311, 130] width 518 height 22
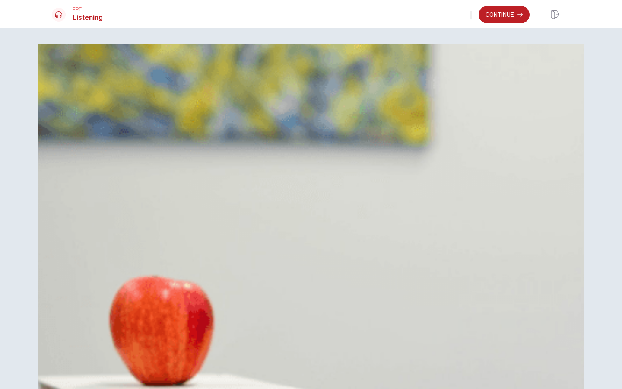
scroll to position [1, 0]
click at [498, 11] on button "Continue" at bounding box center [503, 14] width 51 height 17
drag, startPoint x: 223, startPoint y: 270, endPoint x: 275, endPoint y: 284, distance: 54.0
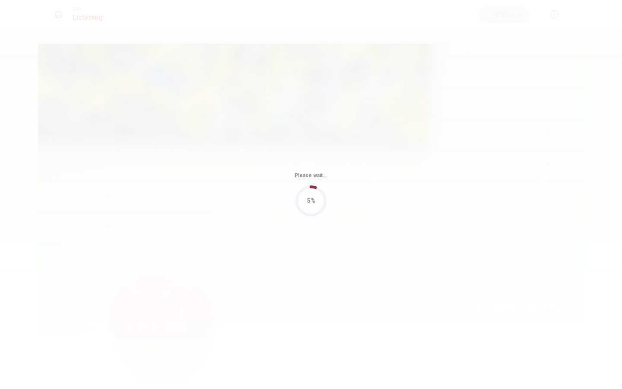
type input "74"
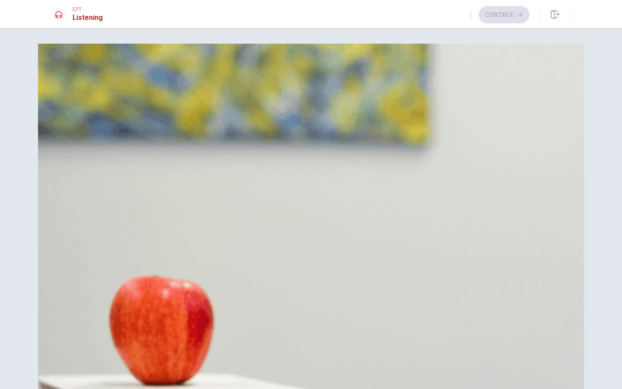
scroll to position [0, 0]
click at [137, 112] on span "Visiting art museums" at bounding box center [105, 107] width 64 height 10
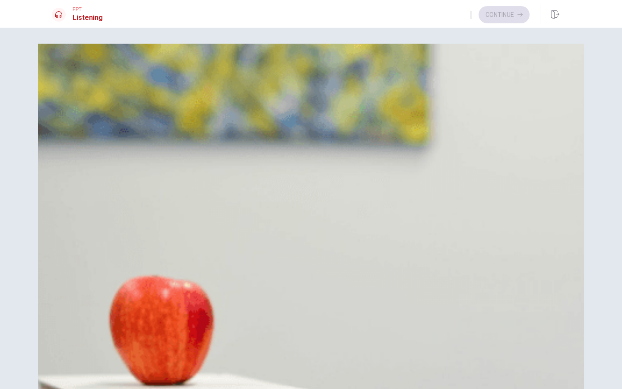
click at [317, 203] on button "B $2,000" at bounding box center [311, 214] width 518 height 22
click at [184, 316] on span "Italy has fewer options for adventure" at bounding box center [128, 321] width 111 height 10
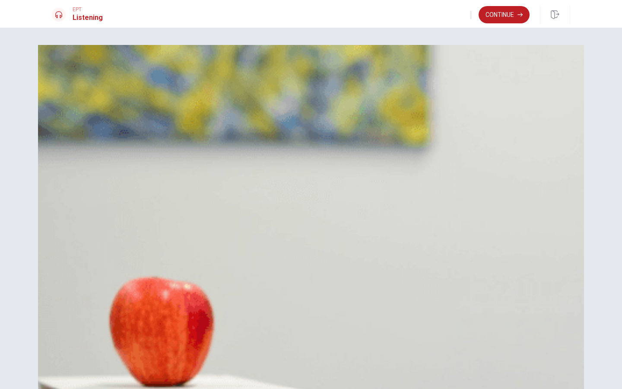
scroll to position [0, 0]
click at [517, 23] on div "Continue" at bounding box center [520, 14] width 100 height 19
click at [517, 17] on icon "button" at bounding box center [519, 14] width 5 height 5
drag, startPoint x: 222, startPoint y: 264, endPoint x: 269, endPoint y: 274, distance: 47.2
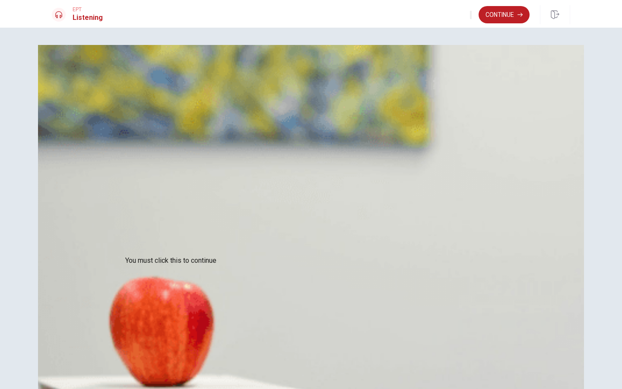
drag, startPoint x: 342, startPoint y: 328, endPoint x: 344, endPoint y: 322, distance: 5.9
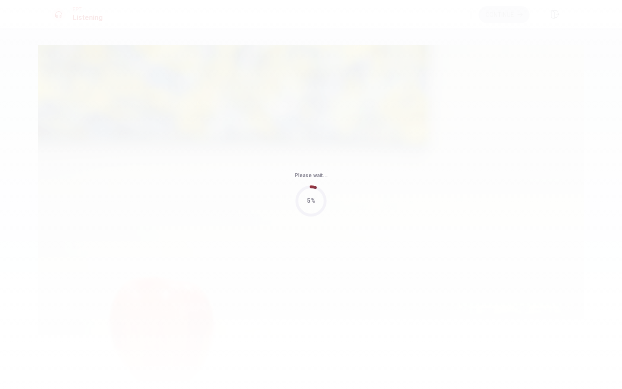
type input "77"
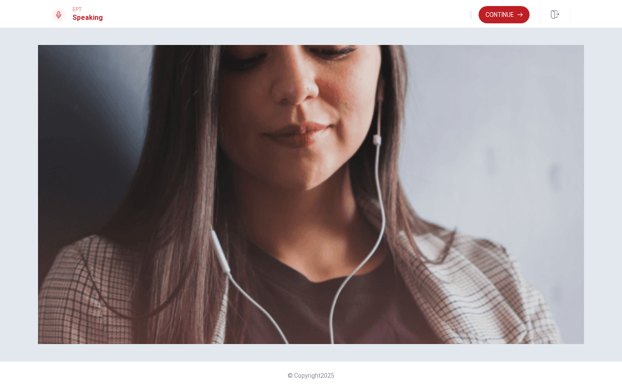
scroll to position [78, 0]
click at [496, 10] on button "Continue" at bounding box center [503, 14] width 51 height 17
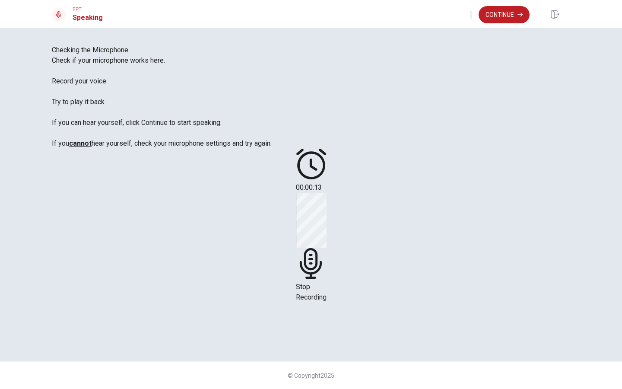
scroll to position [46, 0]
click at [502, 15] on button "Continue" at bounding box center [503, 14] width 51 height 17
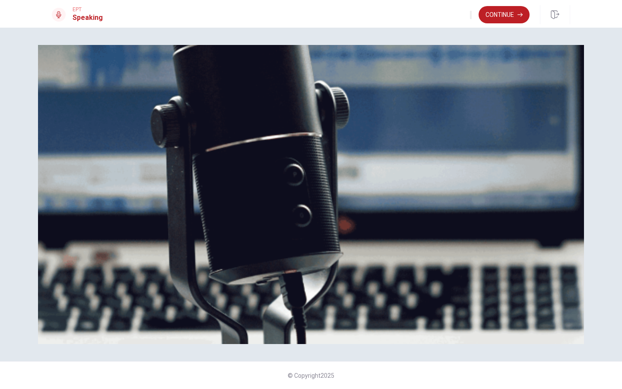
drag, startPoint x: 81, startPoint y: 112, endPoint x: 190, endPoint y: 257, distance: 181.7
click at [193, 180] on div "Speaking Section Directions The Speaking Test will start now. There are 3 quest…" at bounding box center [311, 112] width 518 height 135
drag, startPoint x: 194, startPoint y: 264, endPoint x: 59, endPoint y: 102, distance: 210.5
click at [52, 118] on div "Speaking Section Directions The Speaking Test will start now. There are 3 quest…" at bounding box center [311, 112] width 518 height 135
click at [120, 178] on span "The Speaking Test will start now. There are 3 questions in this section. • 1 qu…" at bounding box center [210, 117] width 317 height 122
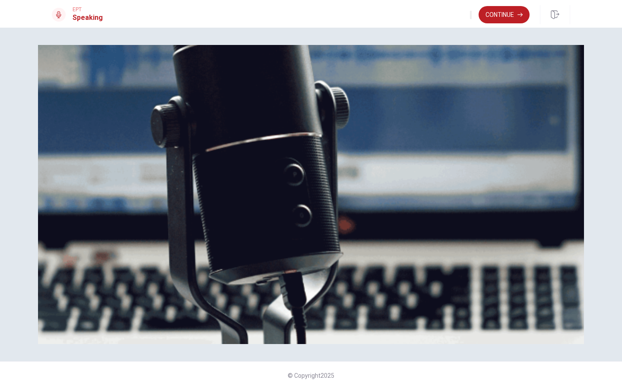
click at [120, 178] on span "The Speaking Test will start now. There are 3 questions in this section. • 1 qu…" at bounding box center [210, 117] width 317 height 122
drag, startPoint x: 122, startPoint y: 181, endPoint x: 132, endPoint y: 180, distance: 10.0
click at [122, 178] on span "The Speaking Test will start now. There are 3 questions in this section. • 1 qu…" at bounding box center [210, 117] width 317 height 122
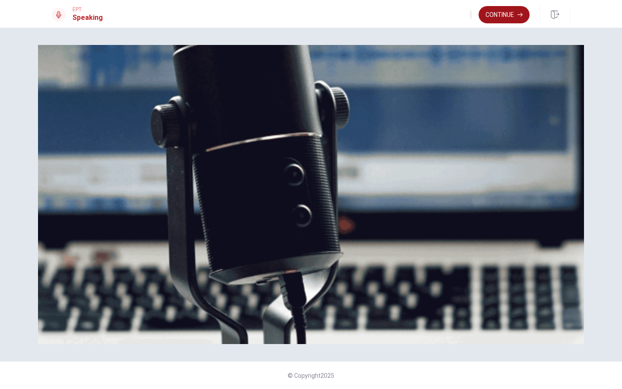
click at [504, 15] on button "Continue" at bounding box center [503, 14] width 51 height 17
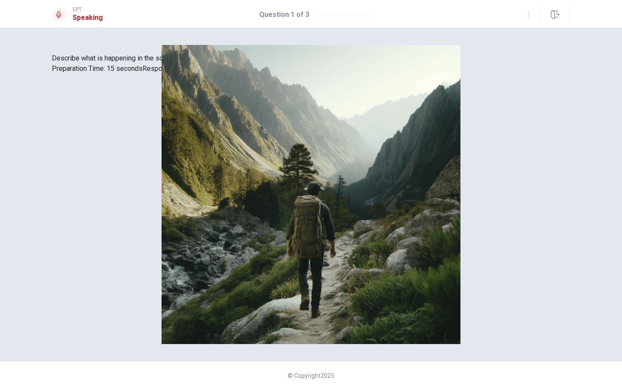
scroll to position [9, 0]
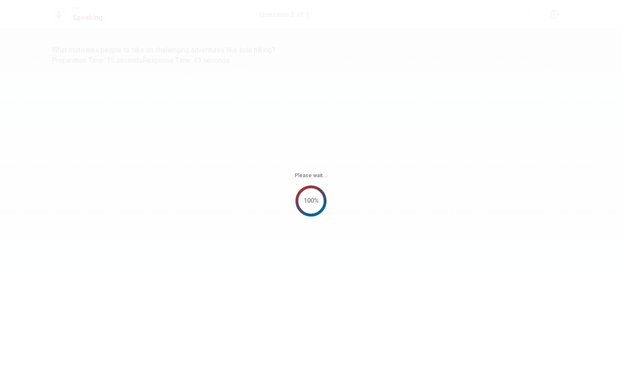
scroll to position [0, 0]
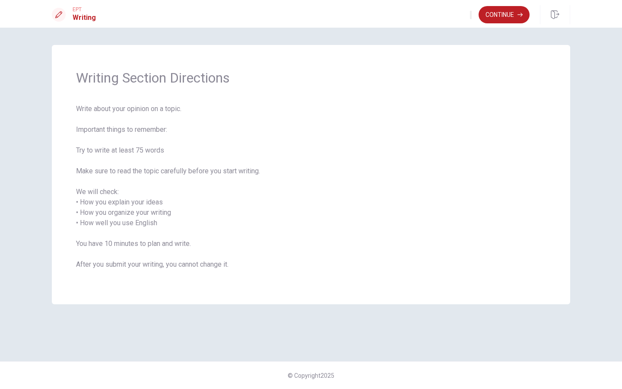
drag, startPoint x: 76, startPoint y: 190, endPoint x: 180, endPoint y: 218, distance: 107.0
click at [179, 218] on span "Write about your opinion on a topic. Important things to remember: Try to write…" at bounding box center [311, 192] width 470 height 176
click at [291, 195] on span "Write about your opinion on a topic. Important things to remember: Try to write…" at bounding box center [311, 192] width 470 height 176
click at [493, 16] on button "Continue" at bounding box center [503, 14] width 51 height 17
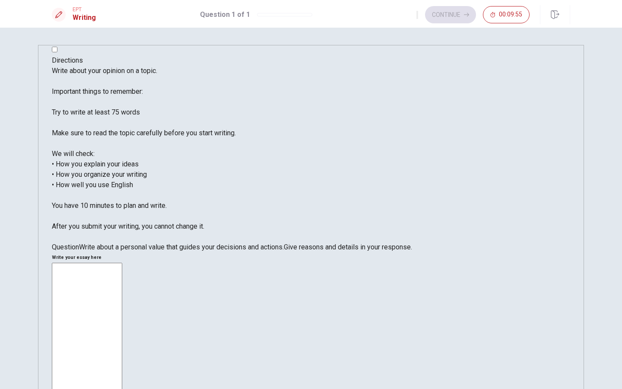
click at [120, 251] on span "Write about a personal value that guides your decisions and actions." at bounding box center [181, 247] width 205 height 8
click at [122, 262] on textarea at bounding box center [87, 383] width 70 height 243
type textarea "A"
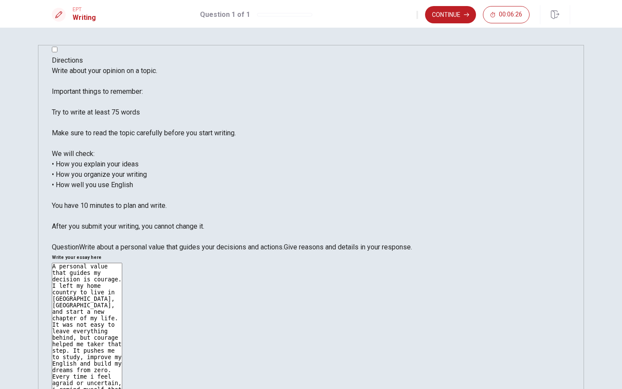
click at [122, 262] on textarea "A personal value that guides my decision is courage. I left my home country to …" at bounding box center [87, 383] width 70 height 243
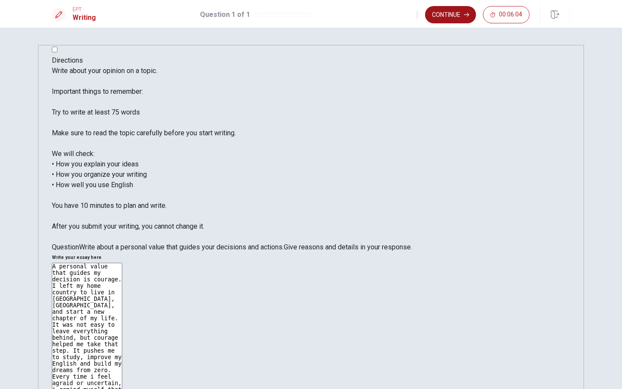
type textarea "A personal value that guides my decision is courage. I left my home country to …"
click at [462, 14] on button "Continue" at bounding box center [450, 14] width 51 height 17
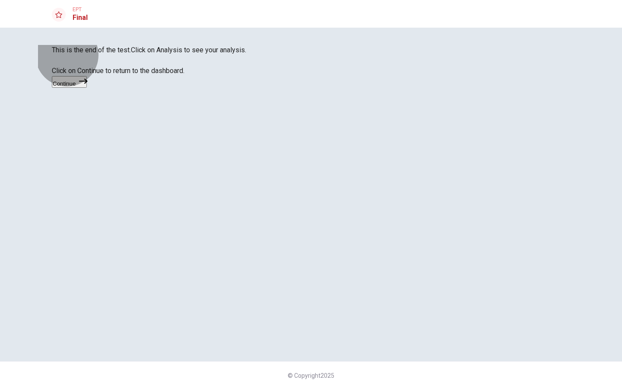
click at [87, 88] on button "Continue" at bounding box center [69, 82] width 35 height 12
